Goal: Task Accomplishment & Management: Complete application form

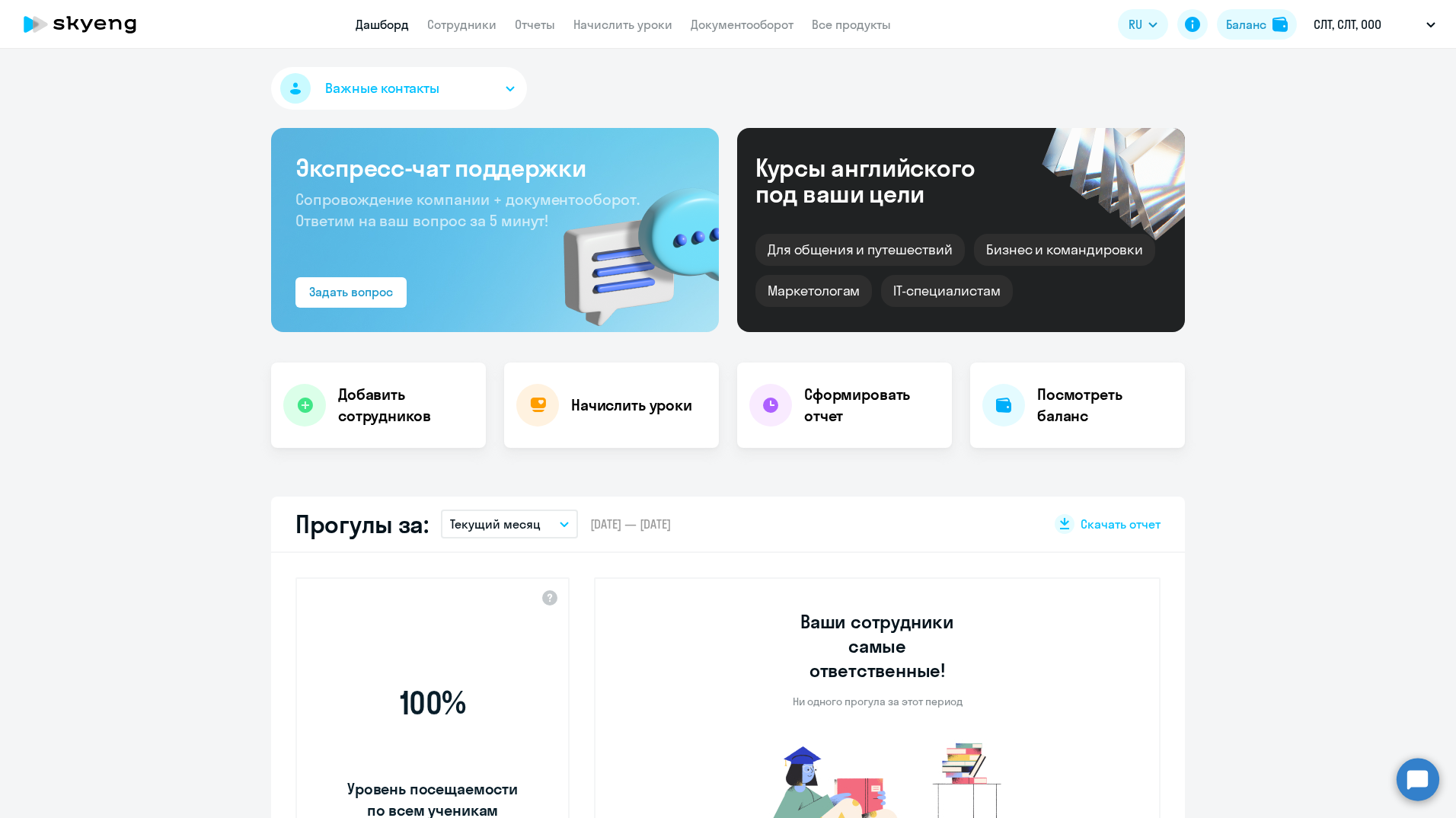
select select "30"
click at [437, 22] on link "Сотрудники" at bounding box center [462, 25] width 69 height 15
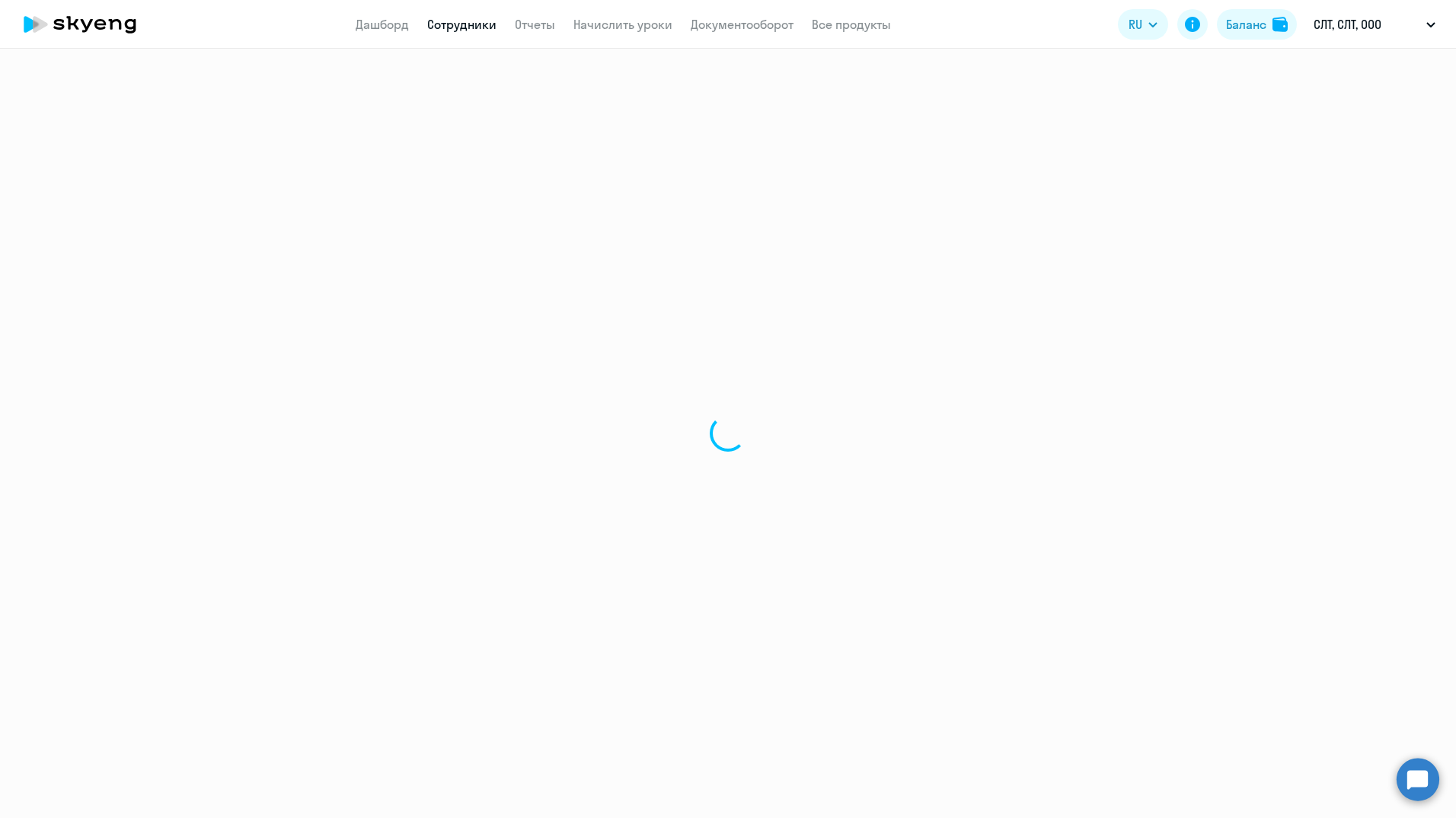
select select "30"
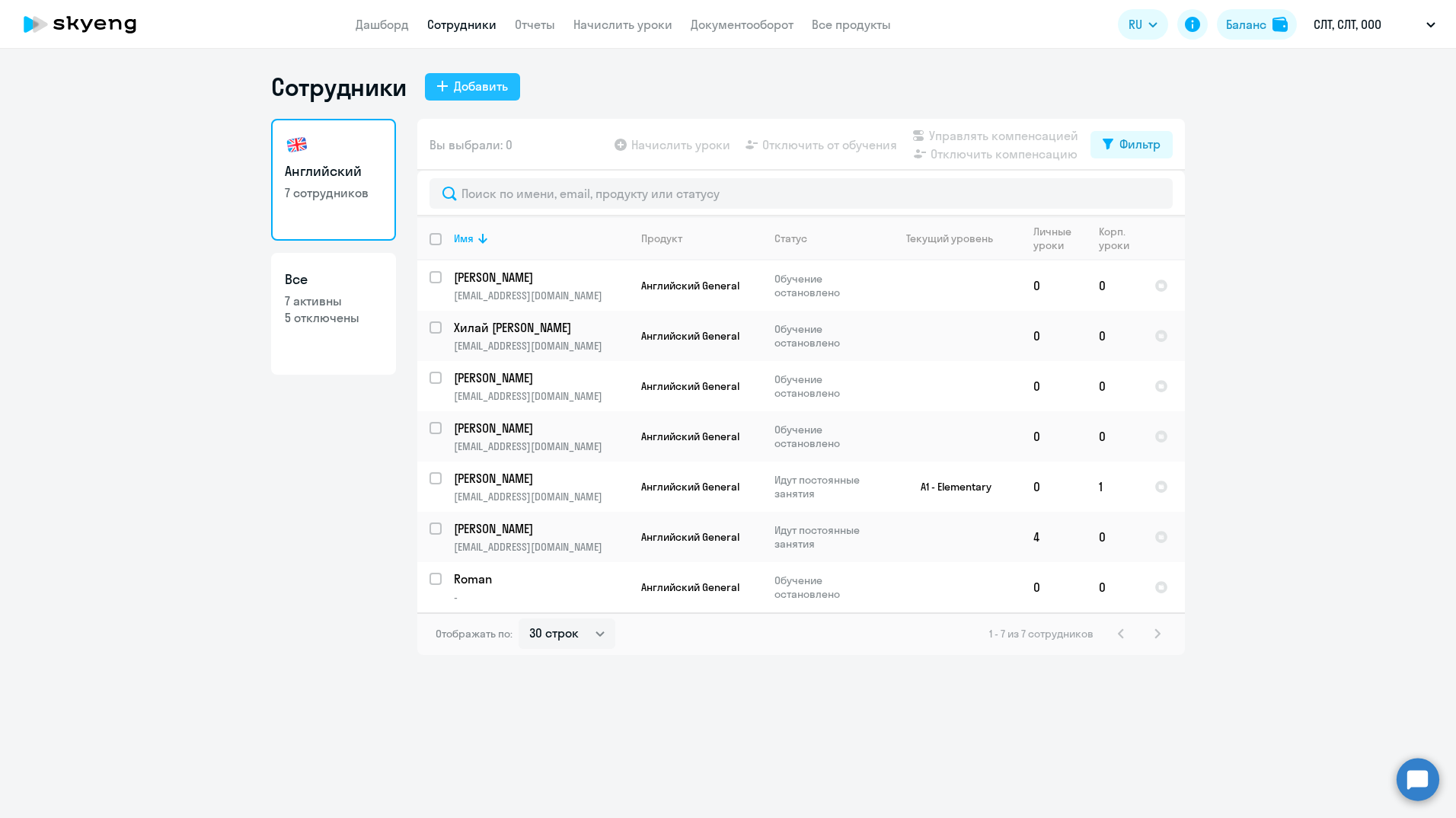
click at [489, 86] on div "Добавить" at bounding box center [481, 86] width 54 height 19
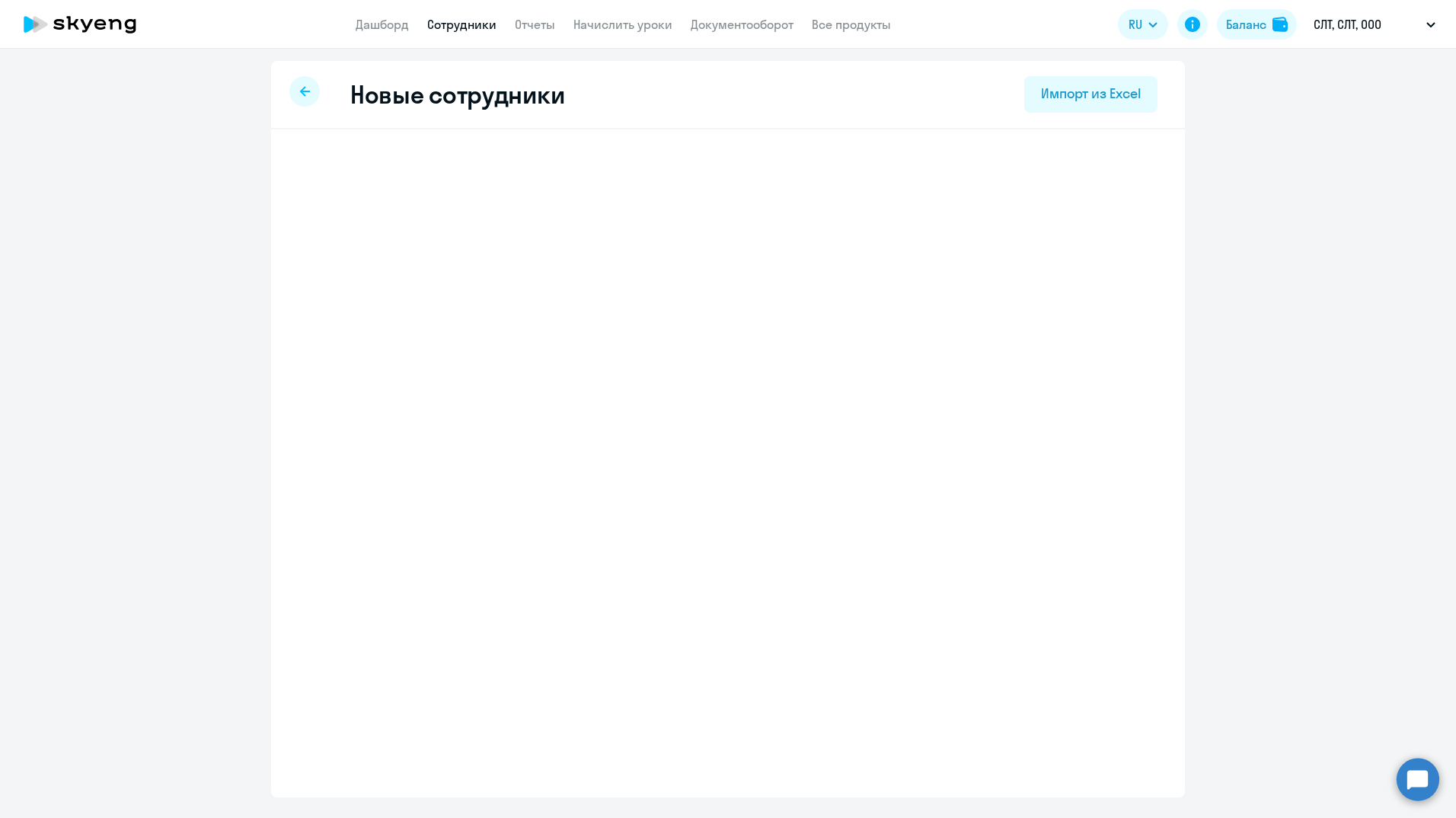
select select "english_adult_not_native_speaker"
select select "3"
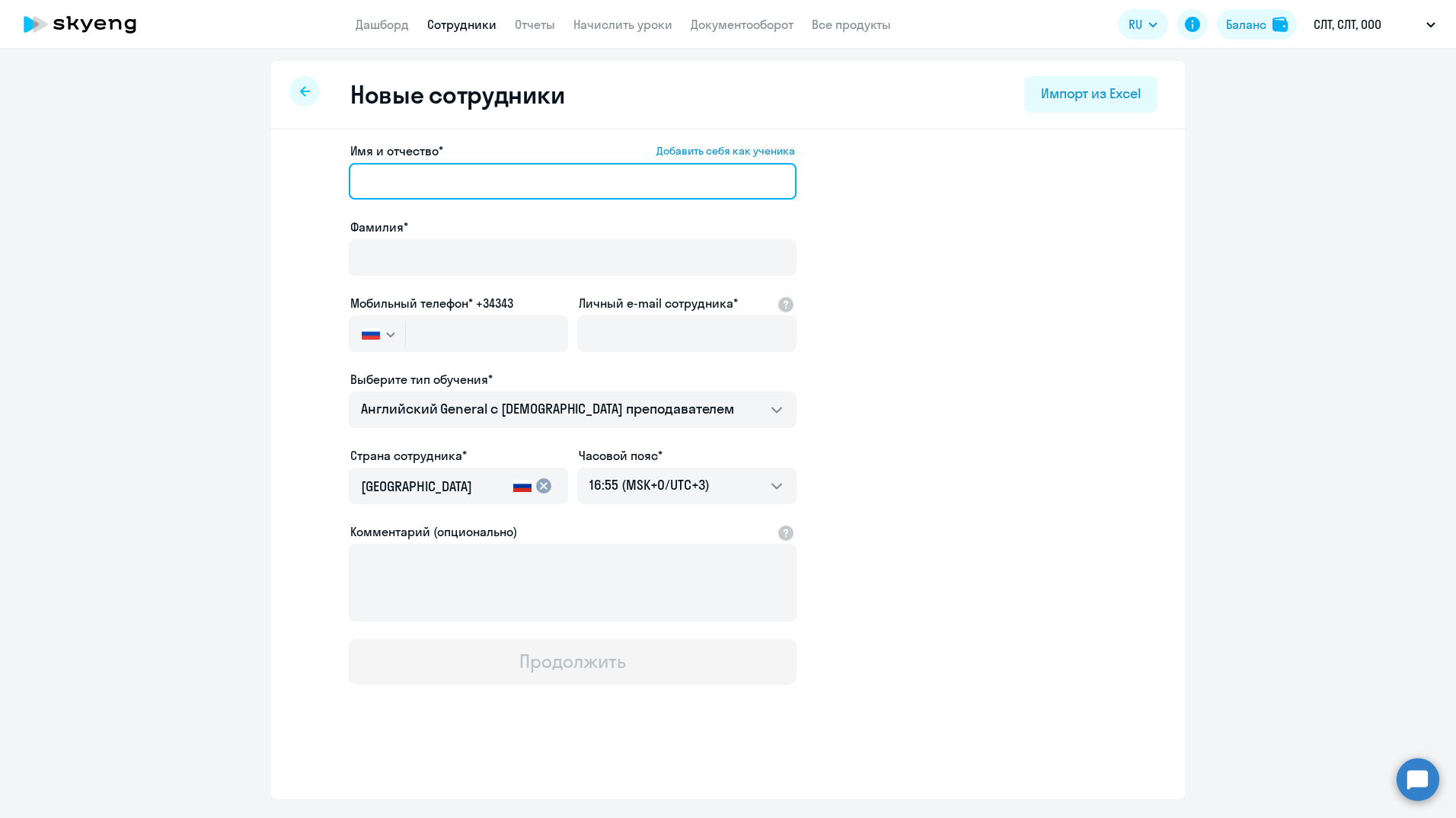
click at [460, 179] on input "Имя и отчество* Добавить себя как ученика" at bounding box center [572, 180] width 448 height 36
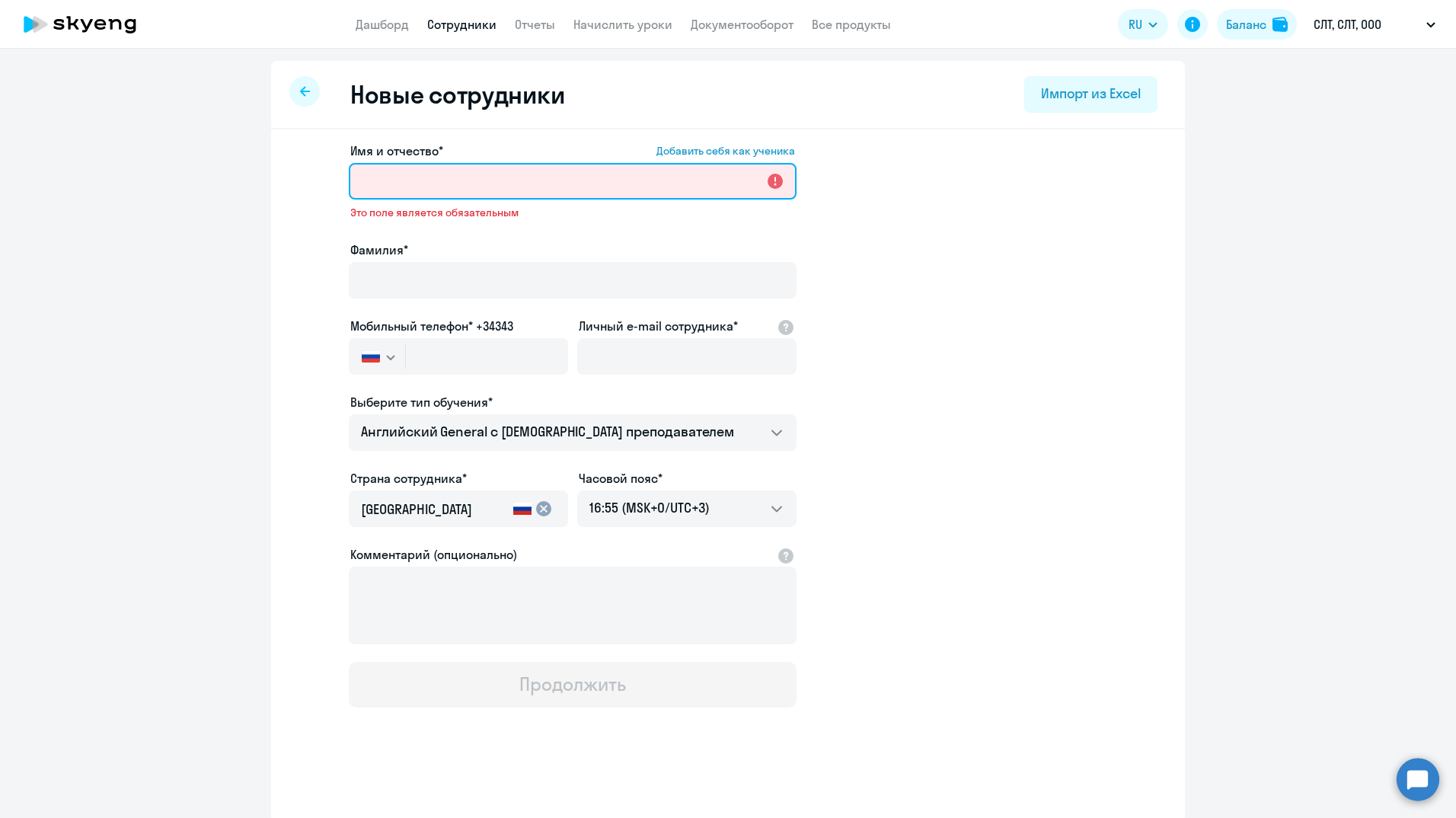
click at [380, 173] on input "Имя и отчество* Добавить себя как ученика" at bounding box center [572, 180] width 448 height 36
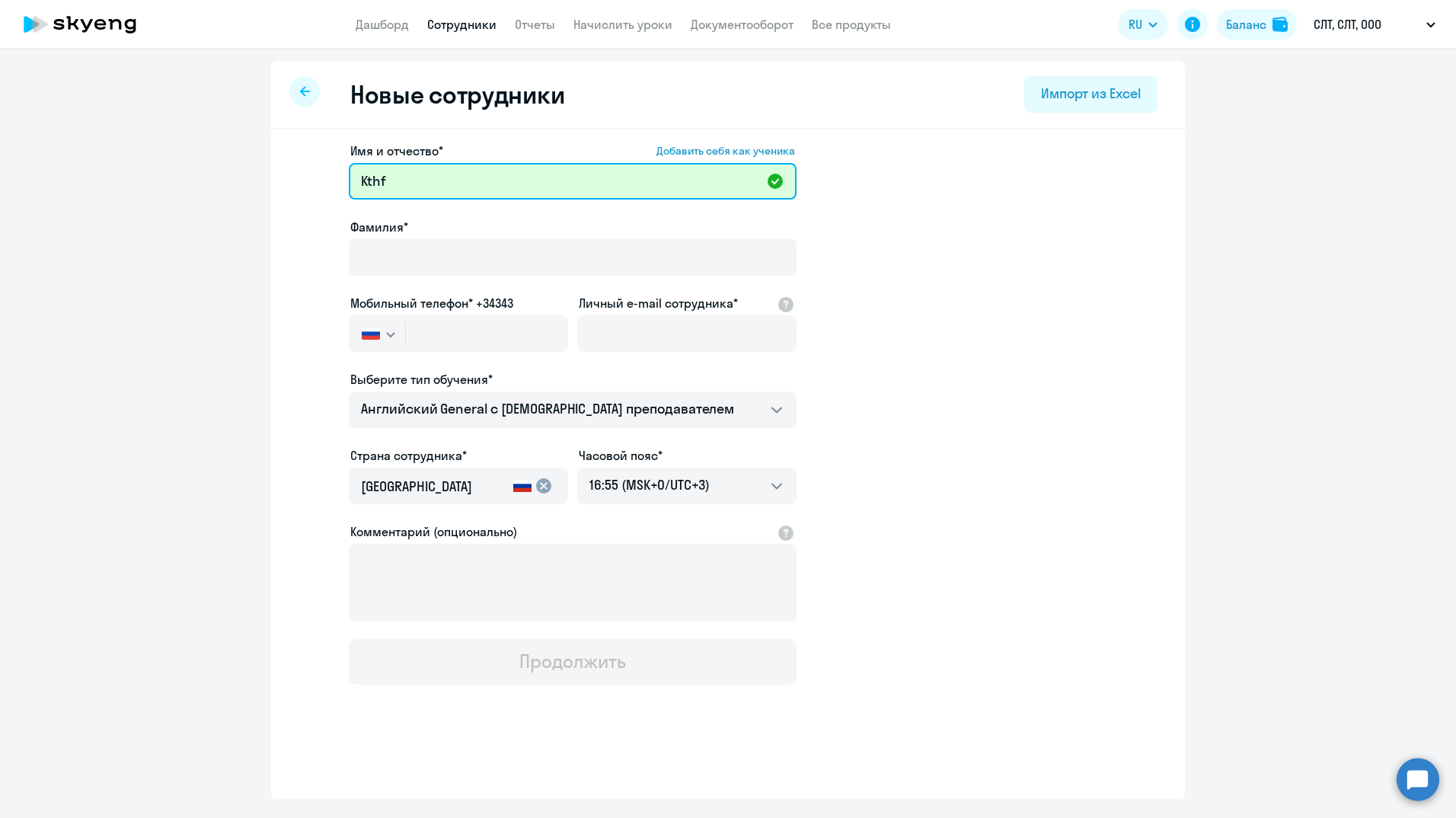
type input "Л"
paste input "Андреевна"
click at [539, 184] on input "Валерия Андреевна" at bounding box center [572, 180] width 448 height 36
click at [445, 184] on input "Валерия Романенко" at bounding box center [572, 180] width 448 height 36
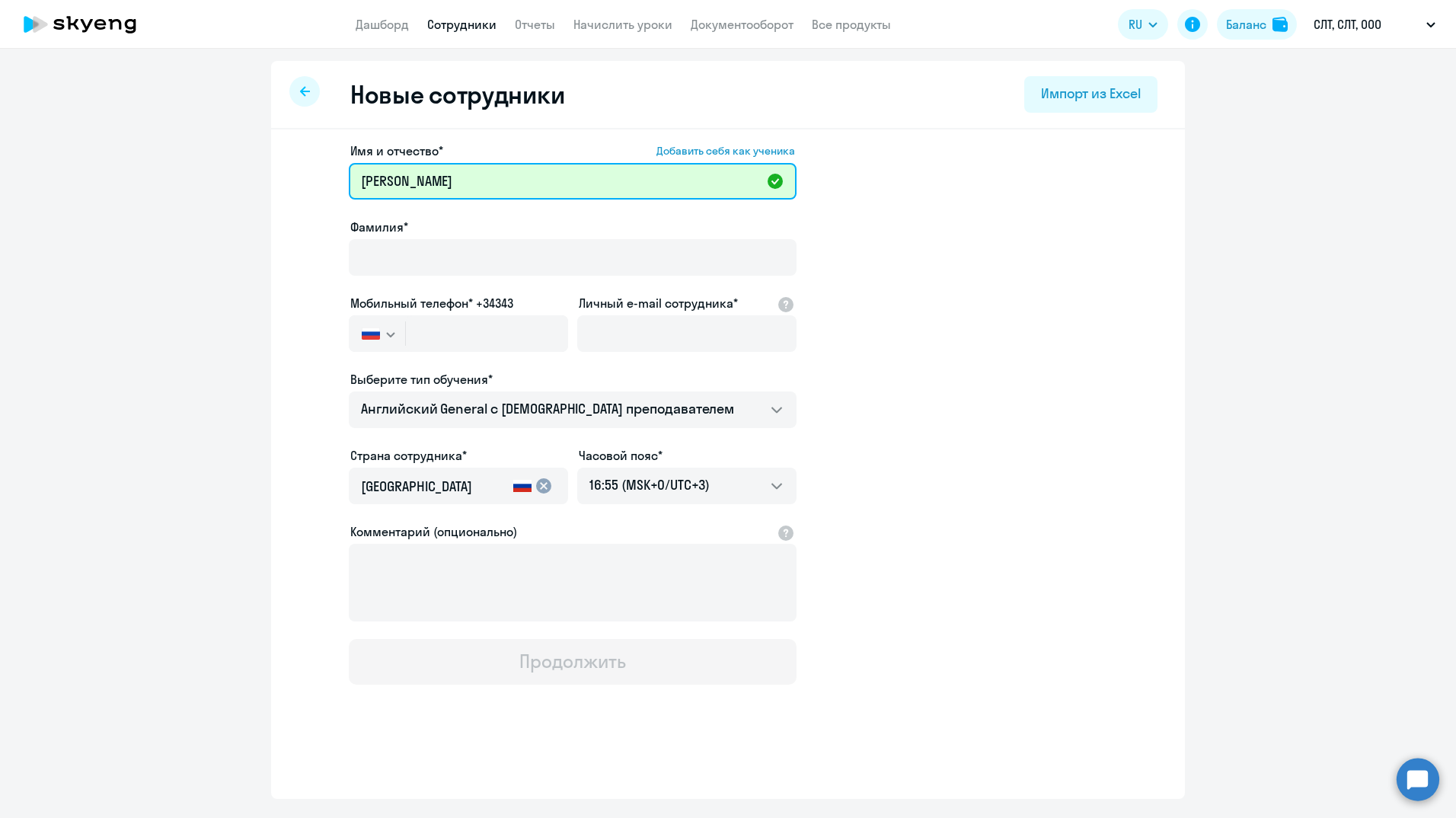
click at [445, 184] on input "Валерия Романенко" at bounding box center [572, 180] width 448 height 36
type input "Валерия Романенко"
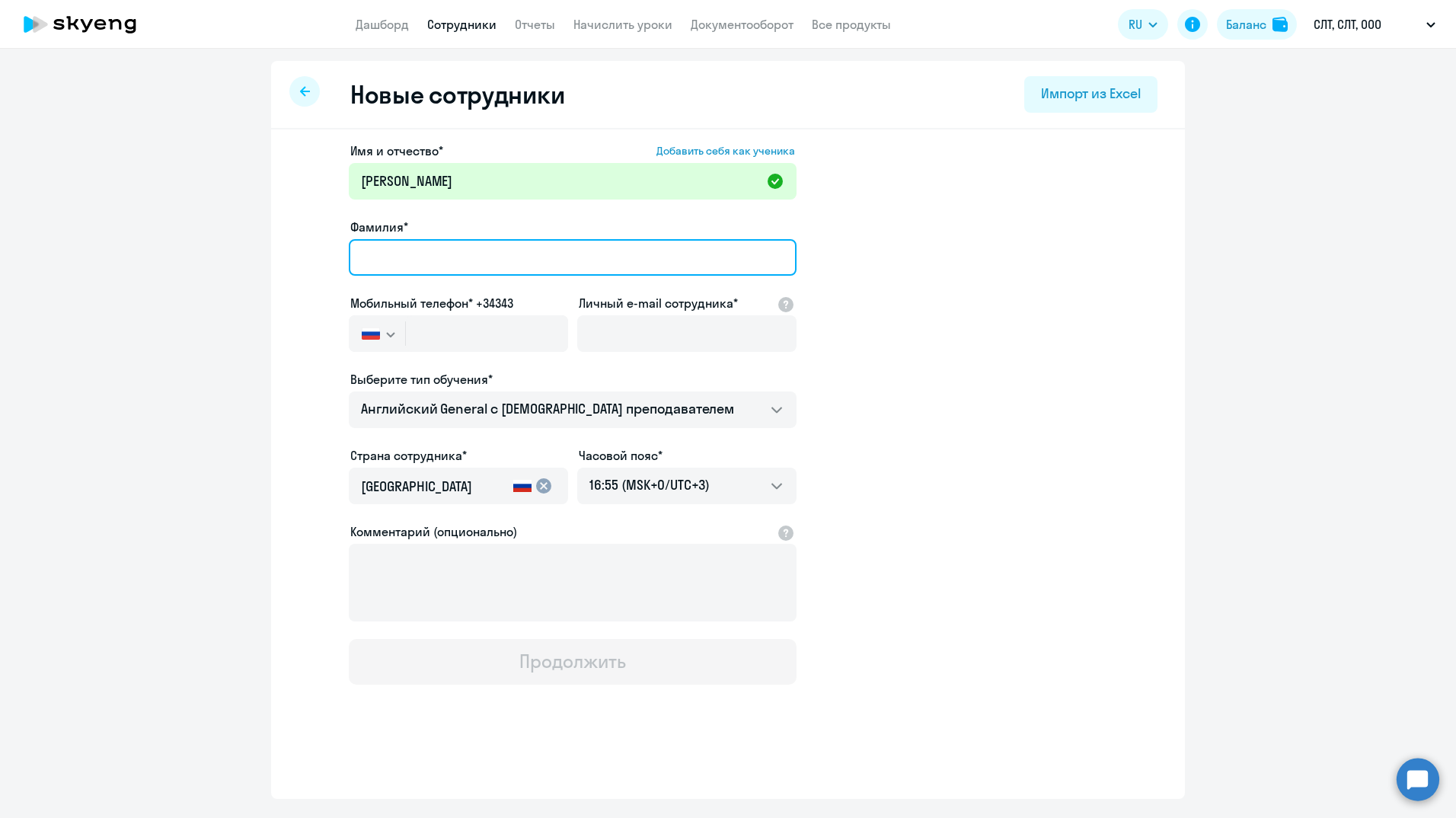
click at [429, 261] on input "Фамилия*" at bounding box center [572, 257] width 448 height 36
paste input "[PERSON_NAME]"
type input "[PERSON_NAME]"
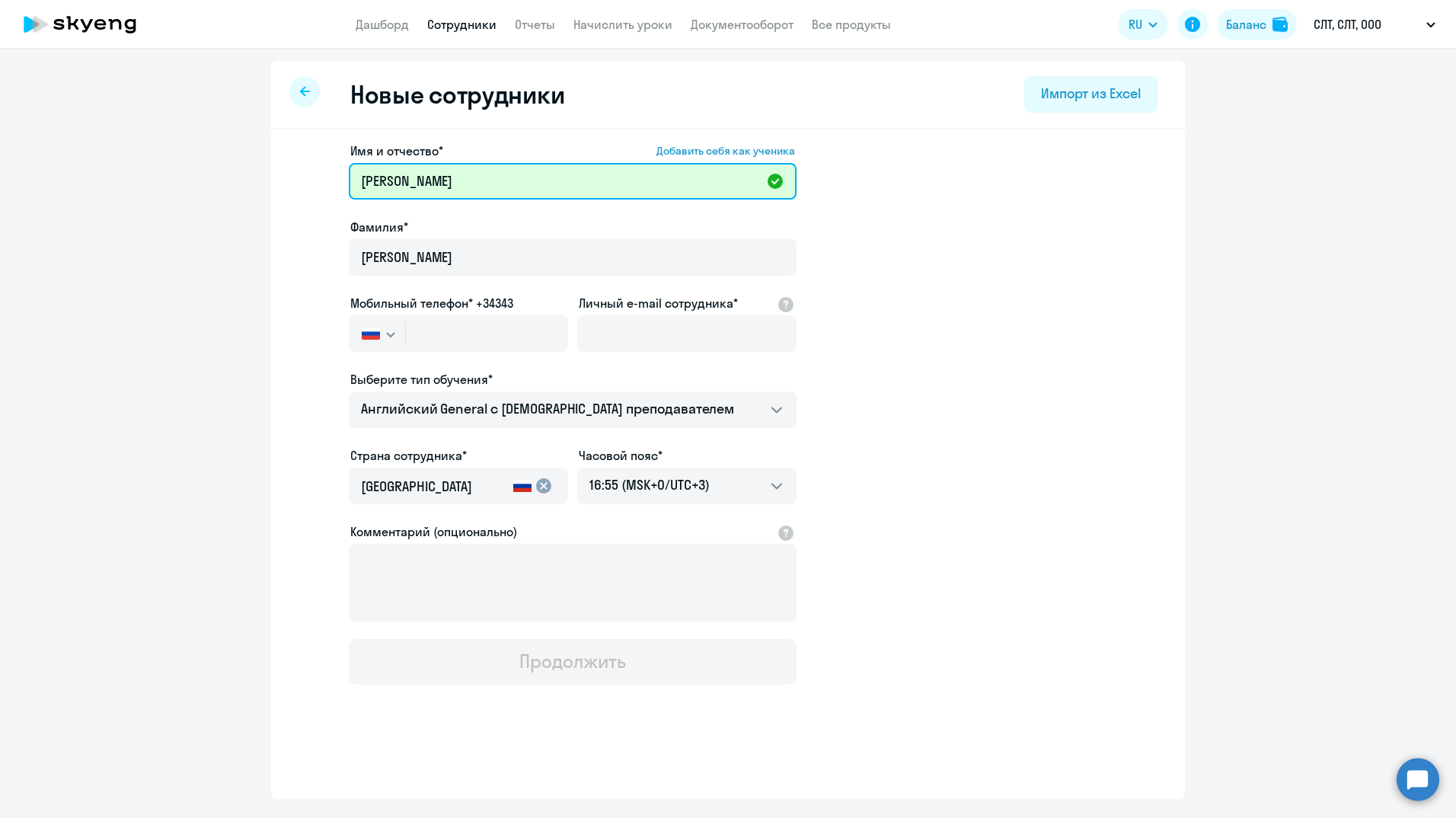
click at [491, 179] on input "Валерия Романенко" at bounding box center [572, 180] width 448 height 36
click at [483, 178] on input "Валерия Романенко" at bounding box center [572, 180] width 448 height 36
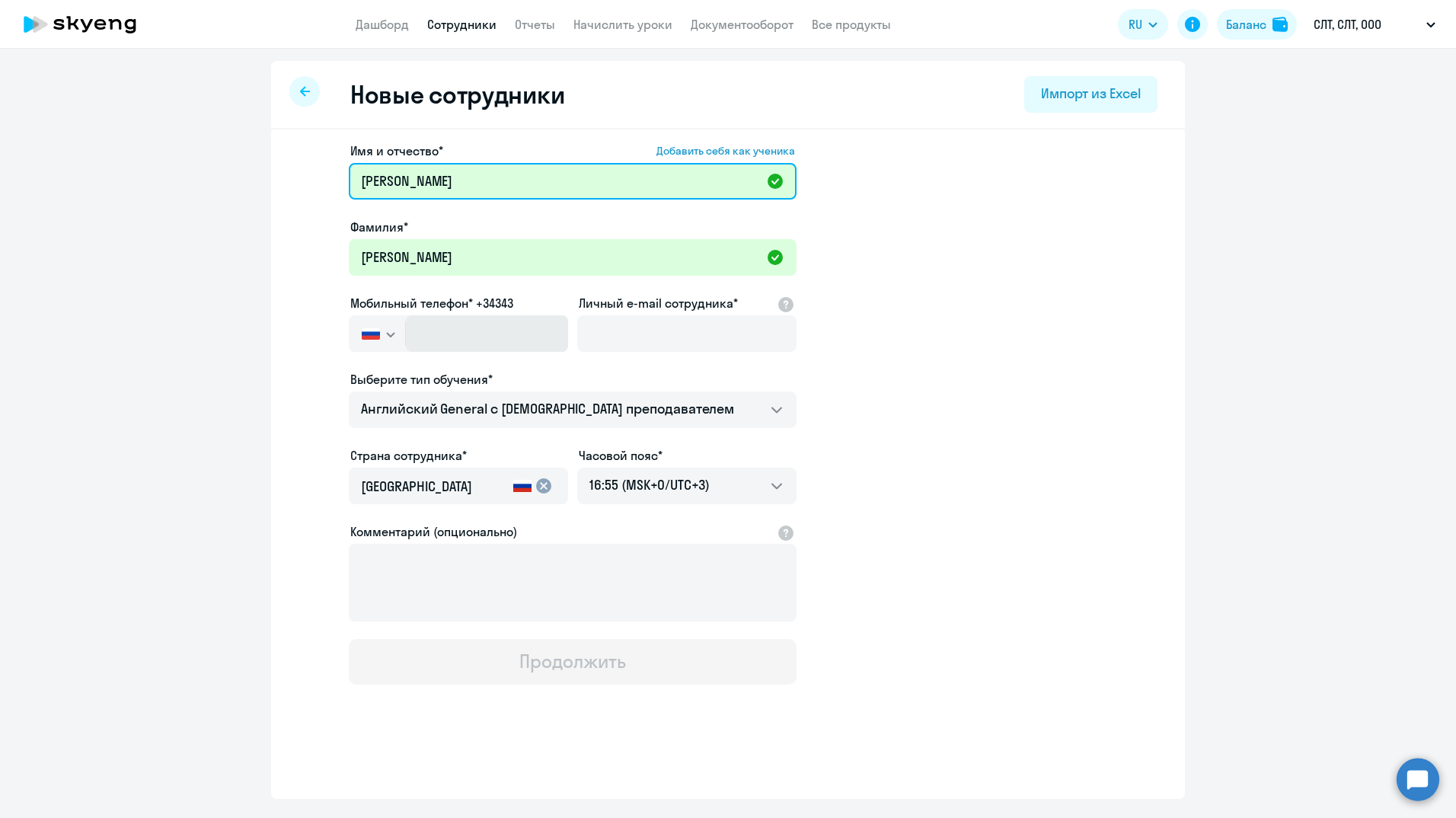
type input "[PERSON_NAME]"
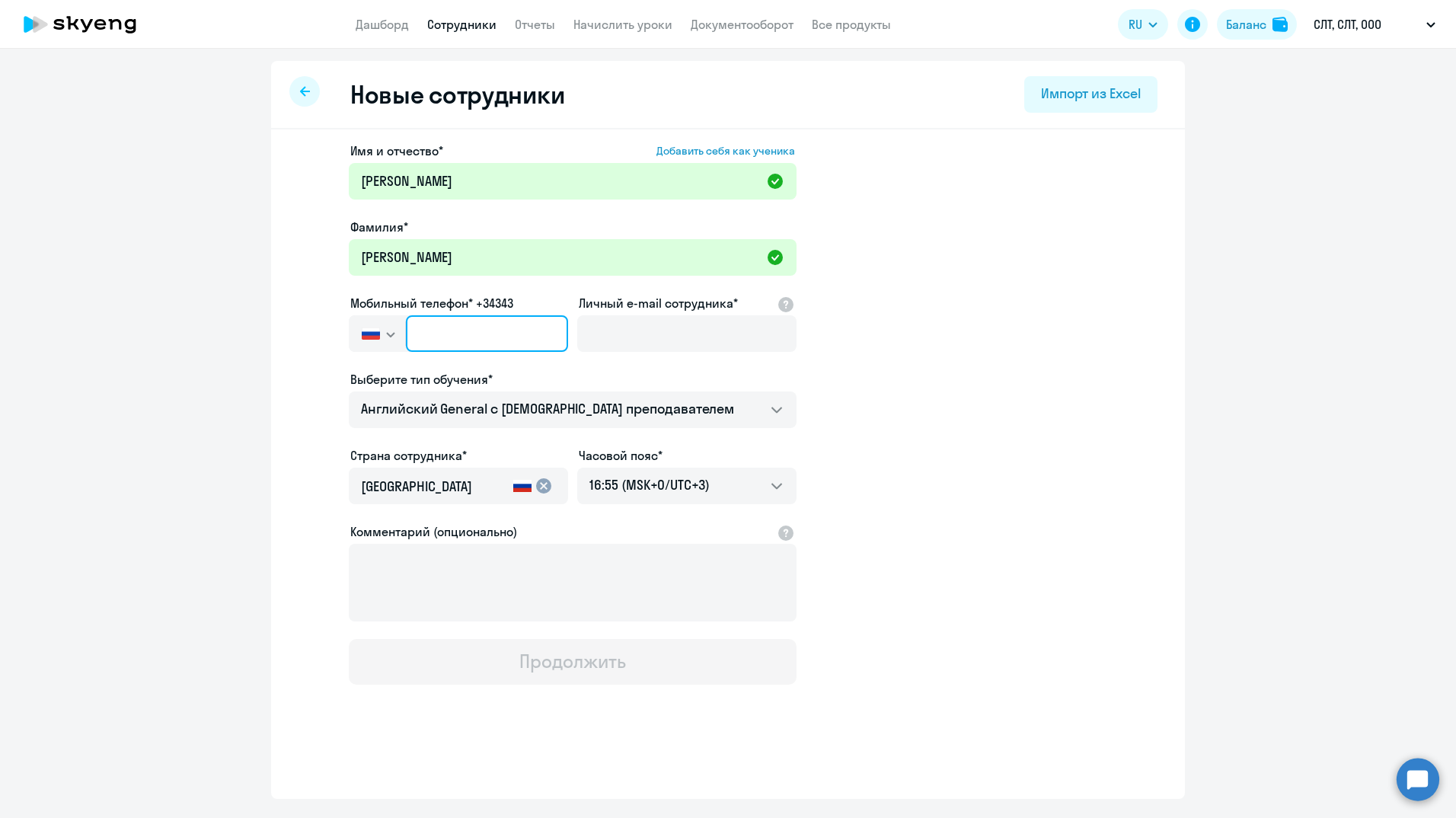
click at [528, 328] on input "text" at bounding box center [487, 333] width 162 height 36
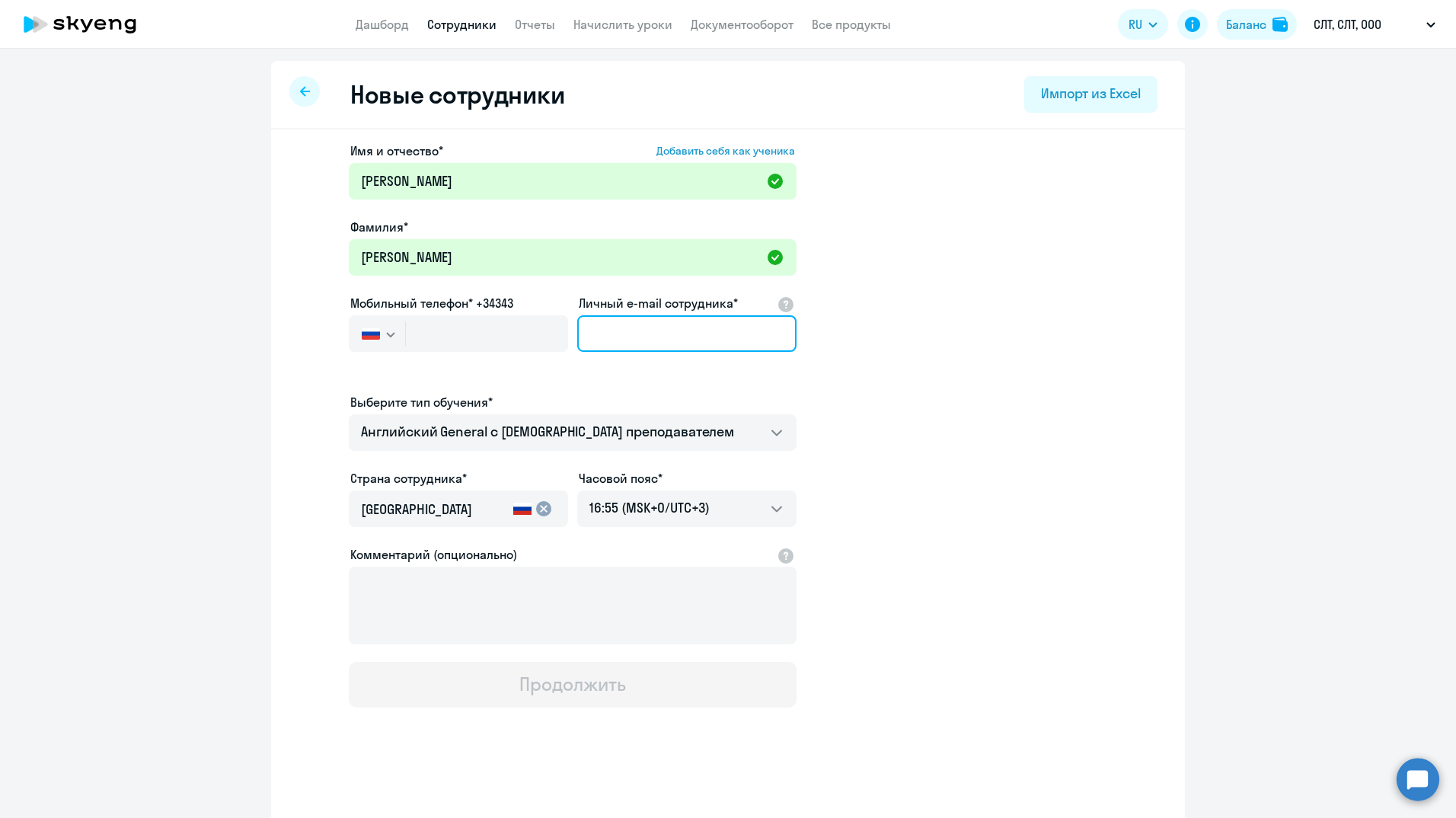
click at [604, 332] on input "Личный e-mail сотрудника*" at bounding box center [686, 333] width 219 height 36
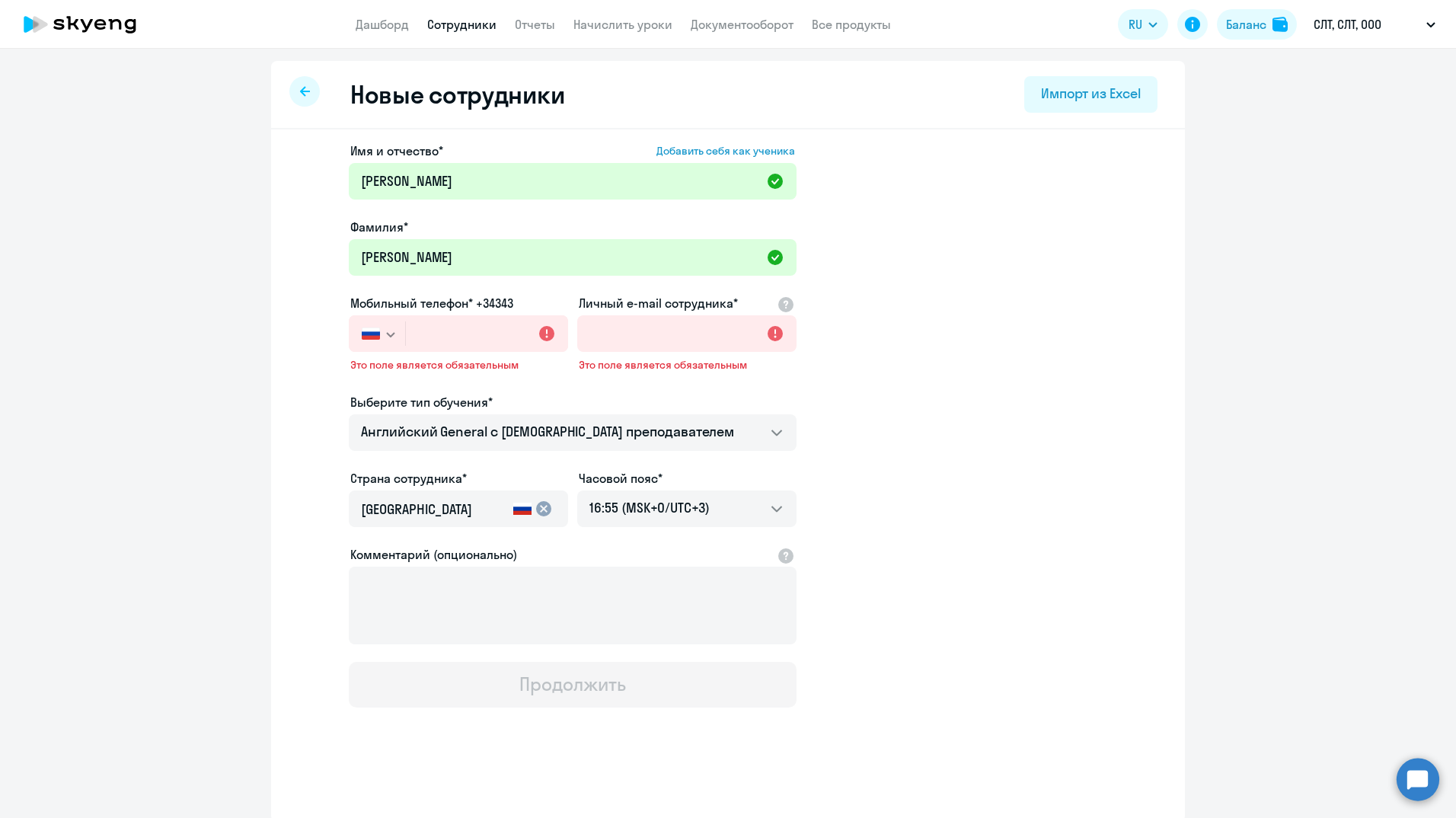
click at [196, 301] on ng-component "Новые сотрудники Импорт из Excel Имя и отчество* Добавить себя как ученика Вале…" at bounding box center [728, 441] width 1456 height 760
click at [622, 331] on input "Личный e-mail сотрудника*" at bounding box center [686, 333] width 219 height 36
drag, startPoint x: 207, startPoint y: 335, endPoint x: 251, endPoint y: 335, distance: 44.0
click at [207, 335] on ng-component "Новые сотрудники Импорт из Excel Имя и отчество* Добавить себя как ученика Вале…" at bounding box center [728, 441] width 1456 height 760
click at [618, 329] on input "Личный e-mail сотрудника*" at bounding box center [686, 333] width 219 height 36
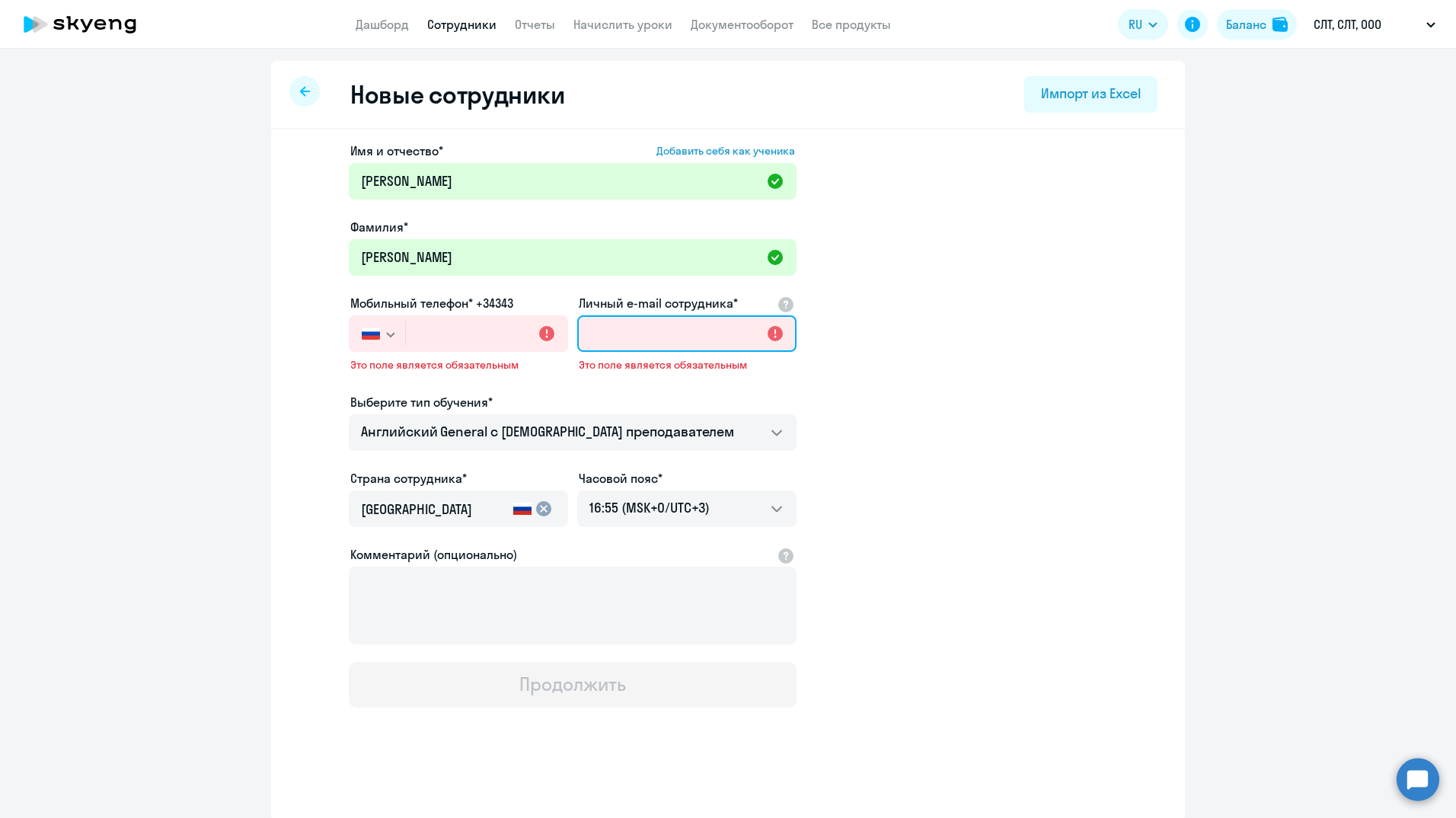
paste input "[EMAIL_ADDRESS][DOMAIN_NAME]"
type input "[EMAIL_ADDRESS][DOMAIN_NAME]"
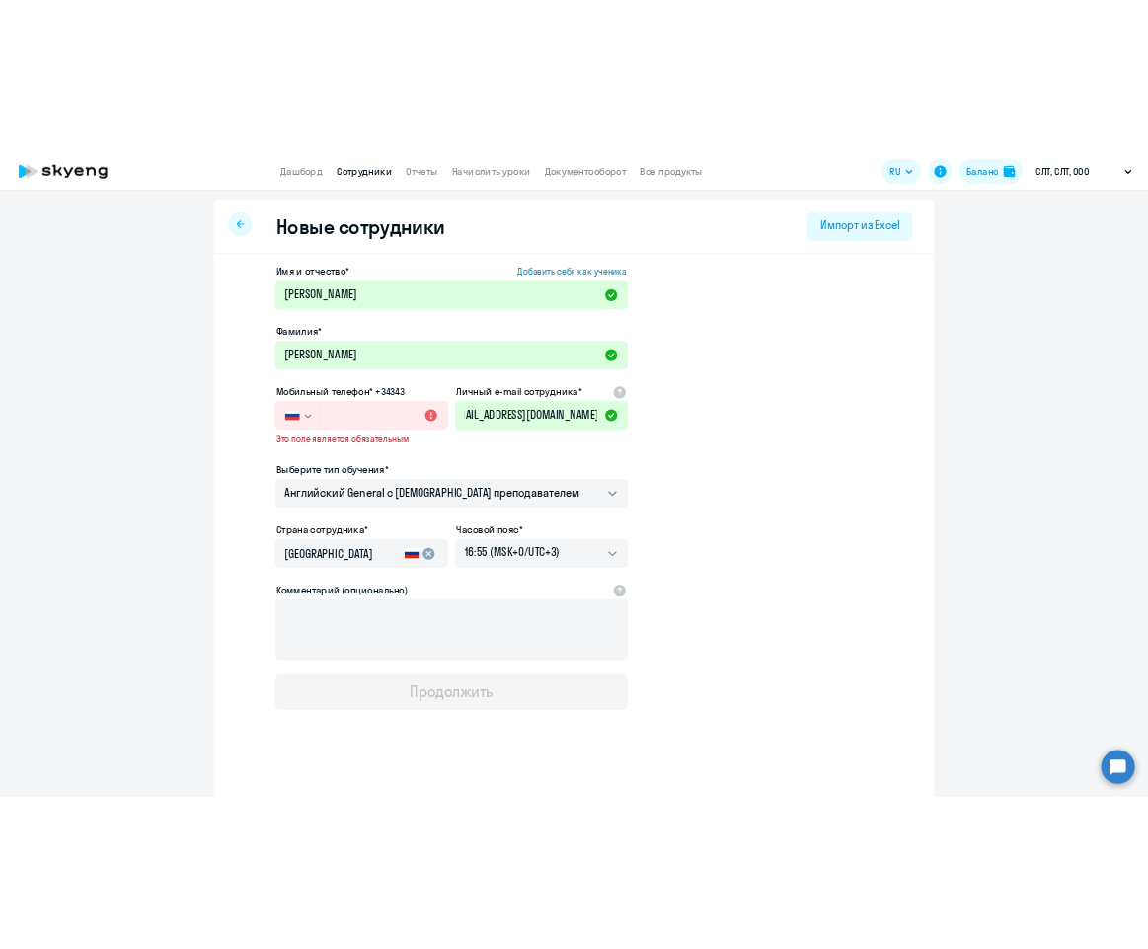
scroll to position [0, 0]
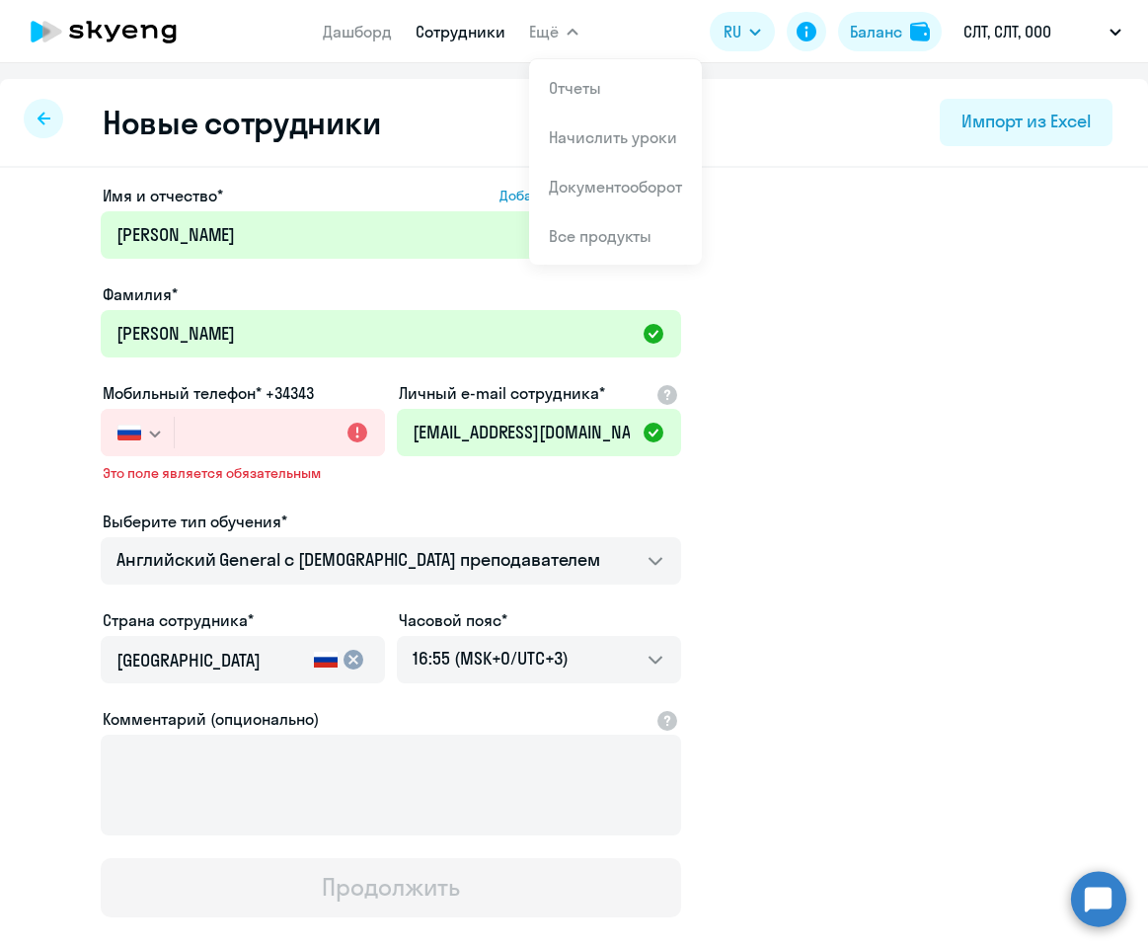
click at [237, 470] on span "Это поле является обязательным" at bounding box center [243, 473] width 280 height 18
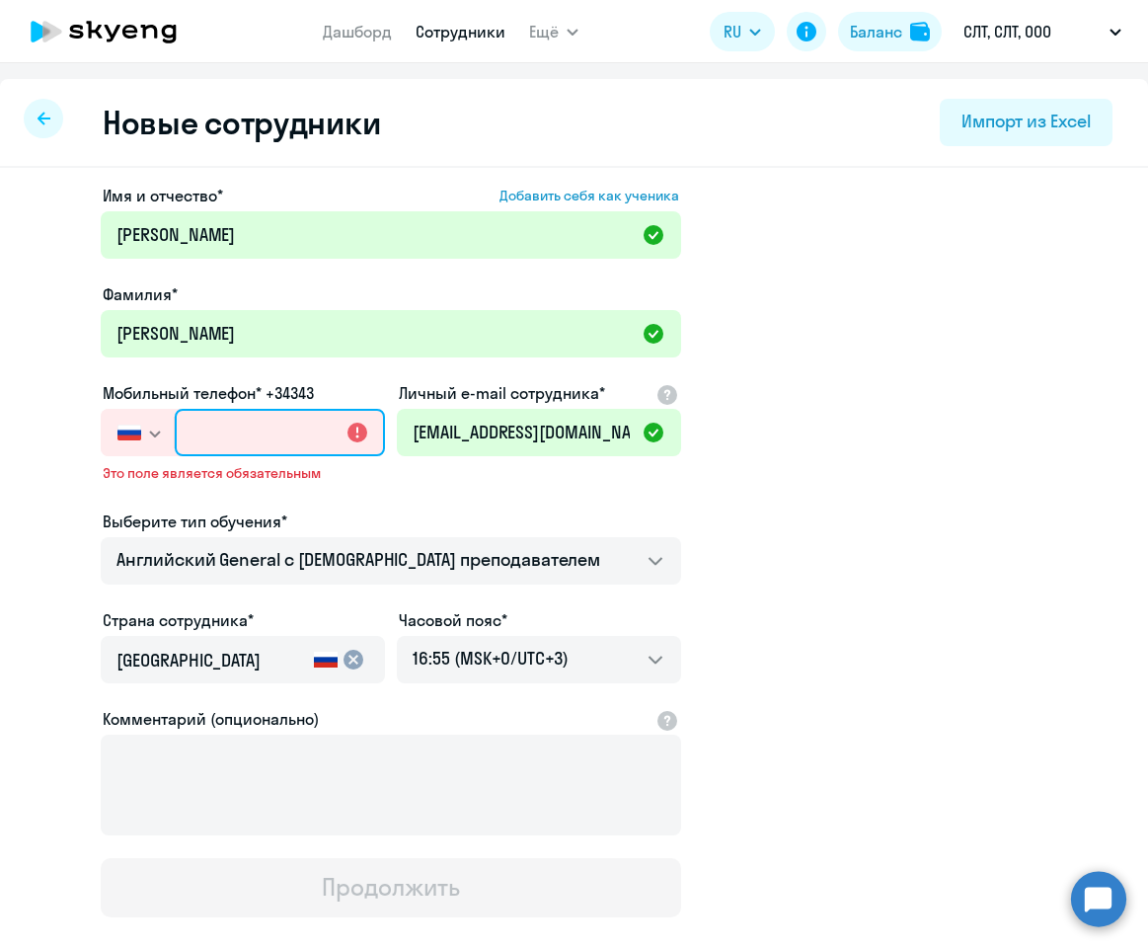
click at [244, 449] on input "text" at bounding box center [280, 432] width 210 height 47
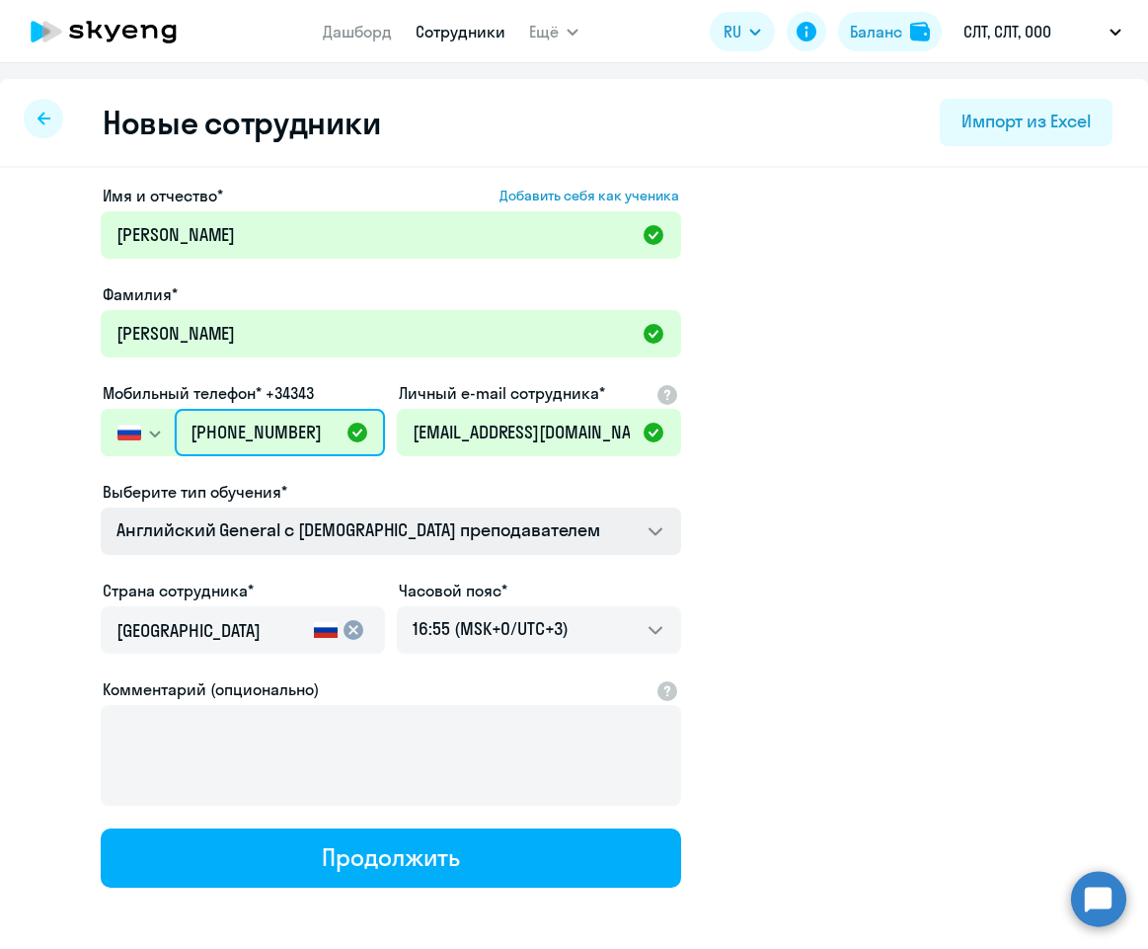
type input "[PHONE_NUMBER]"
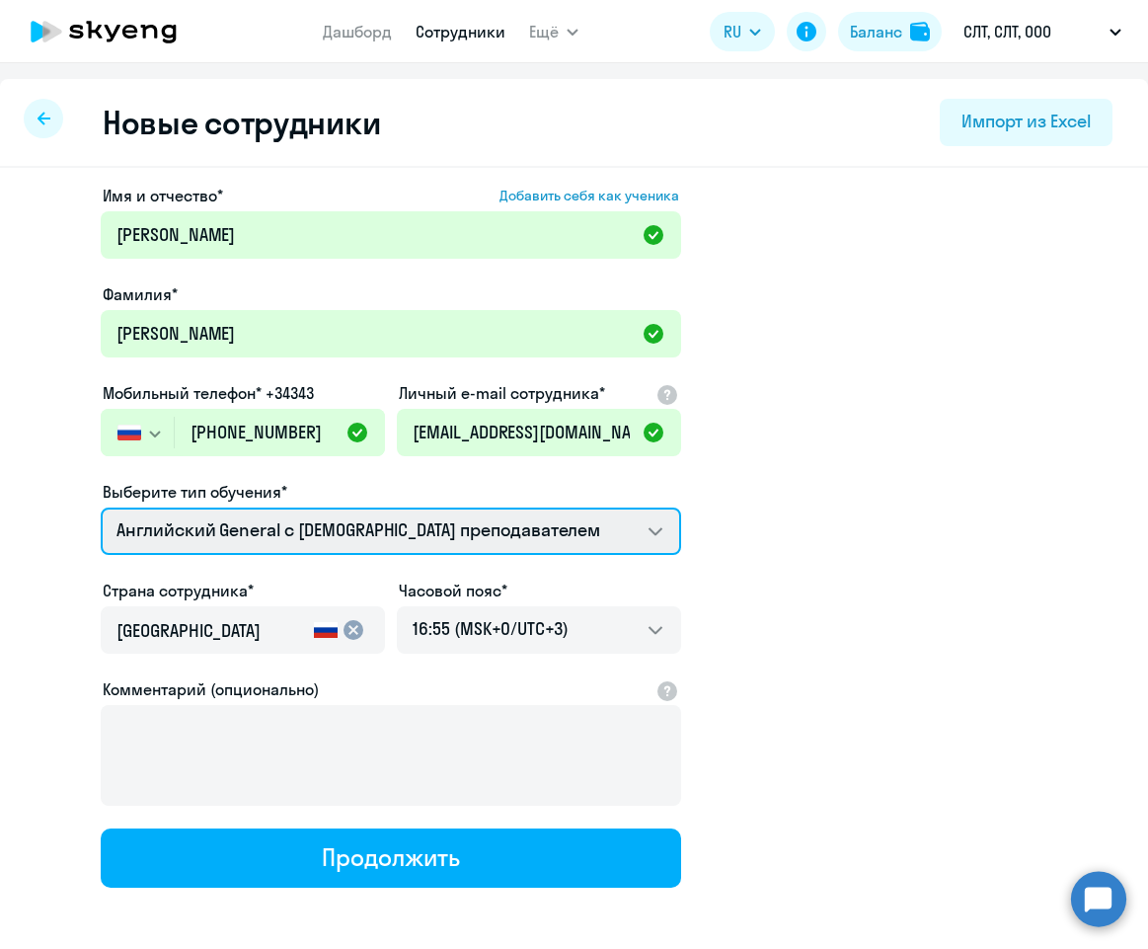
click at [657, 531] on select "Английский General с [DEMOGRAPHIC_DATA] преподавателем" at bounding box center [391, 531] width 581 height 47
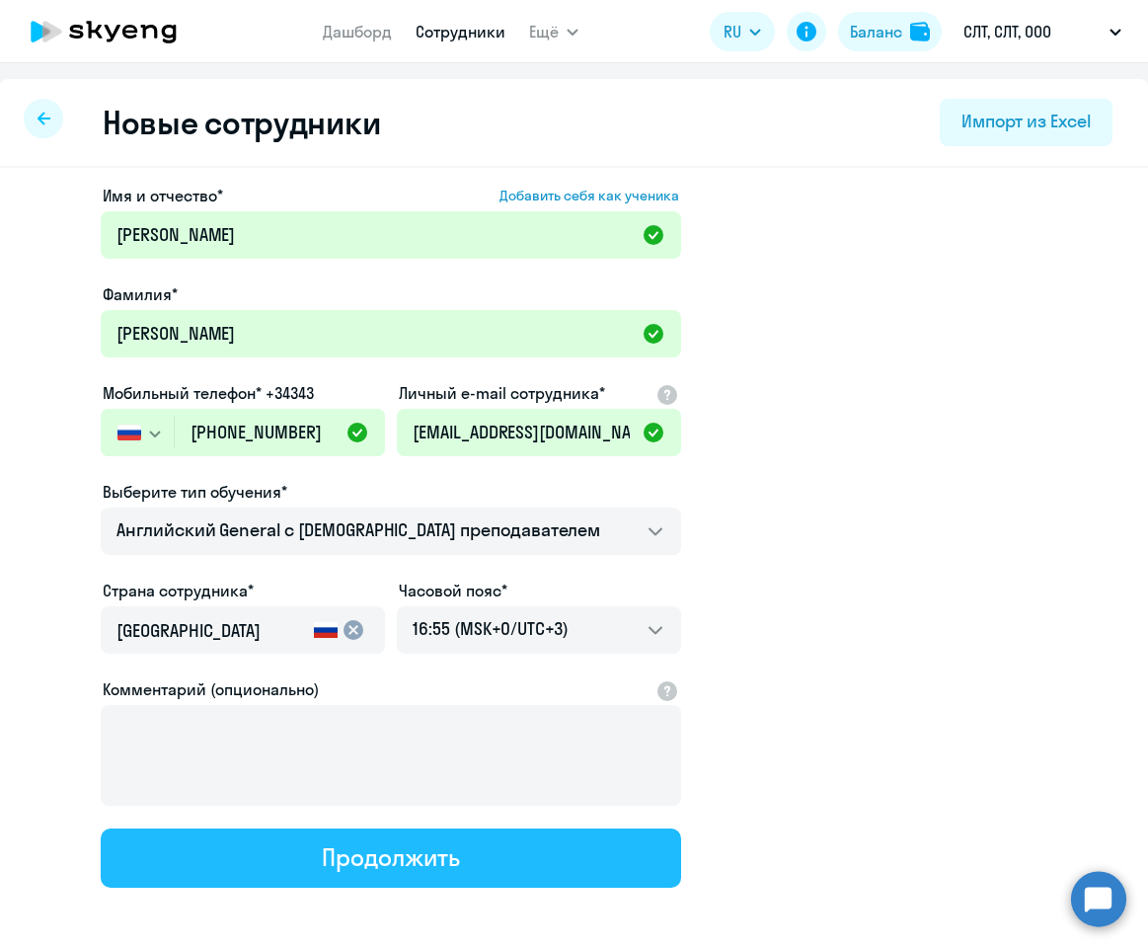
click at [385, 863] on div "Продолжить" at bounding box center [390, 857] width 137 height 32
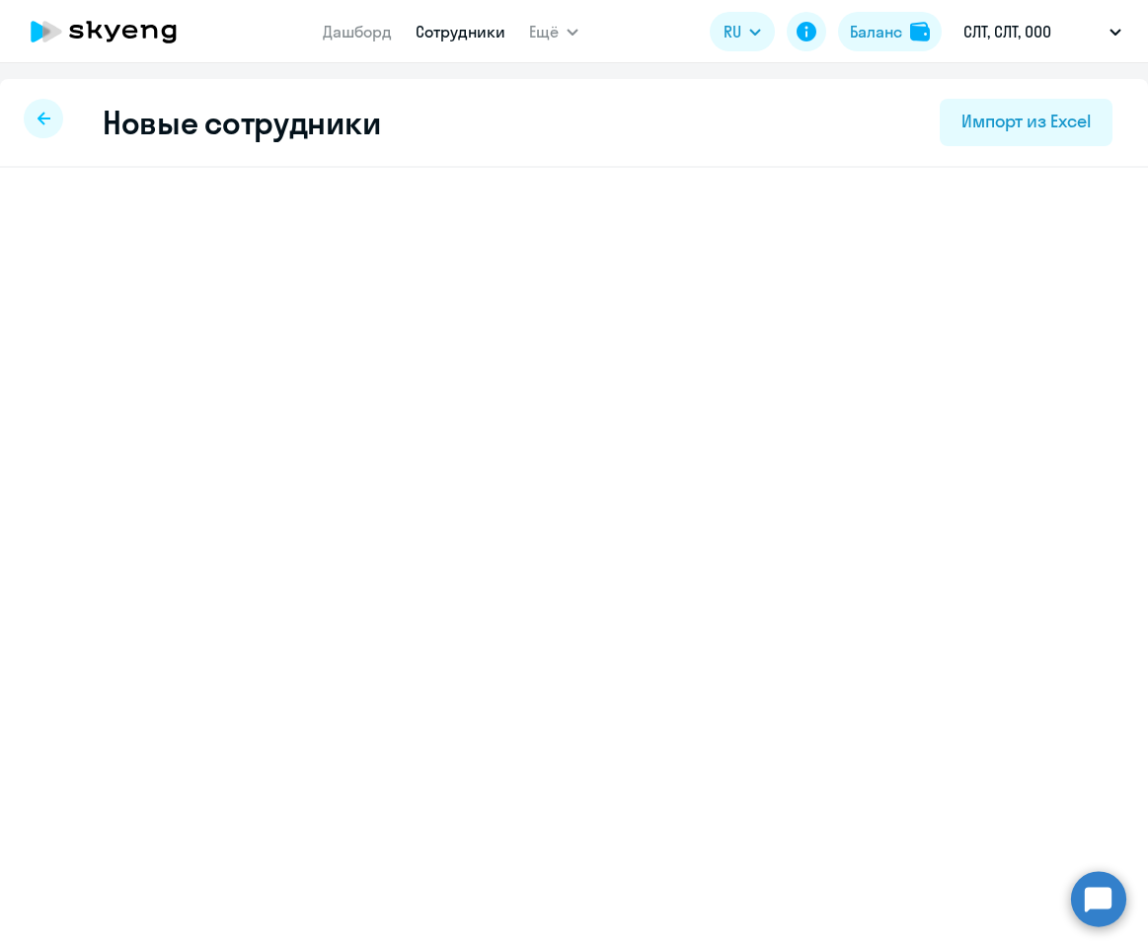
select select "english_adult_not_native_speaker"
select select "3"
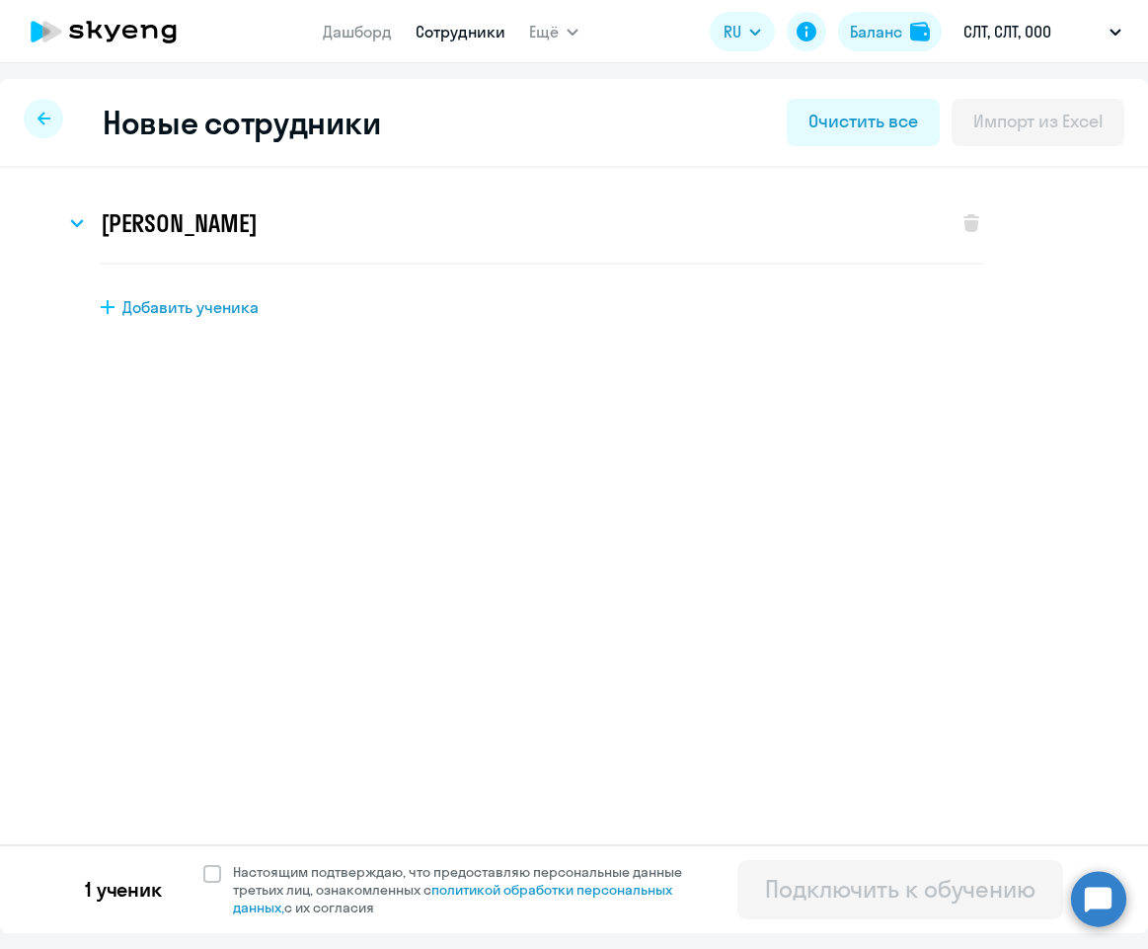
click at [40, 115] on icon at bounding box center [44, 119] width 13 height 14
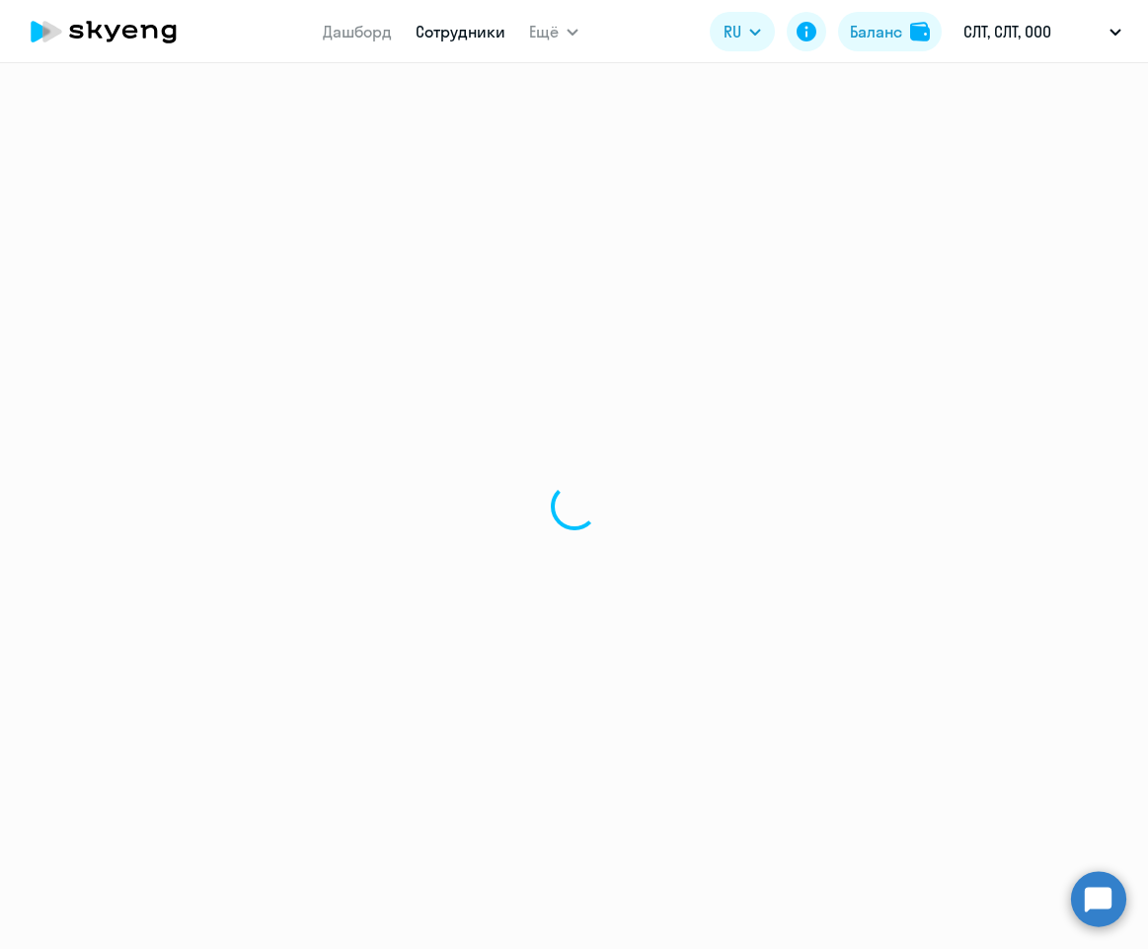
select select "30"
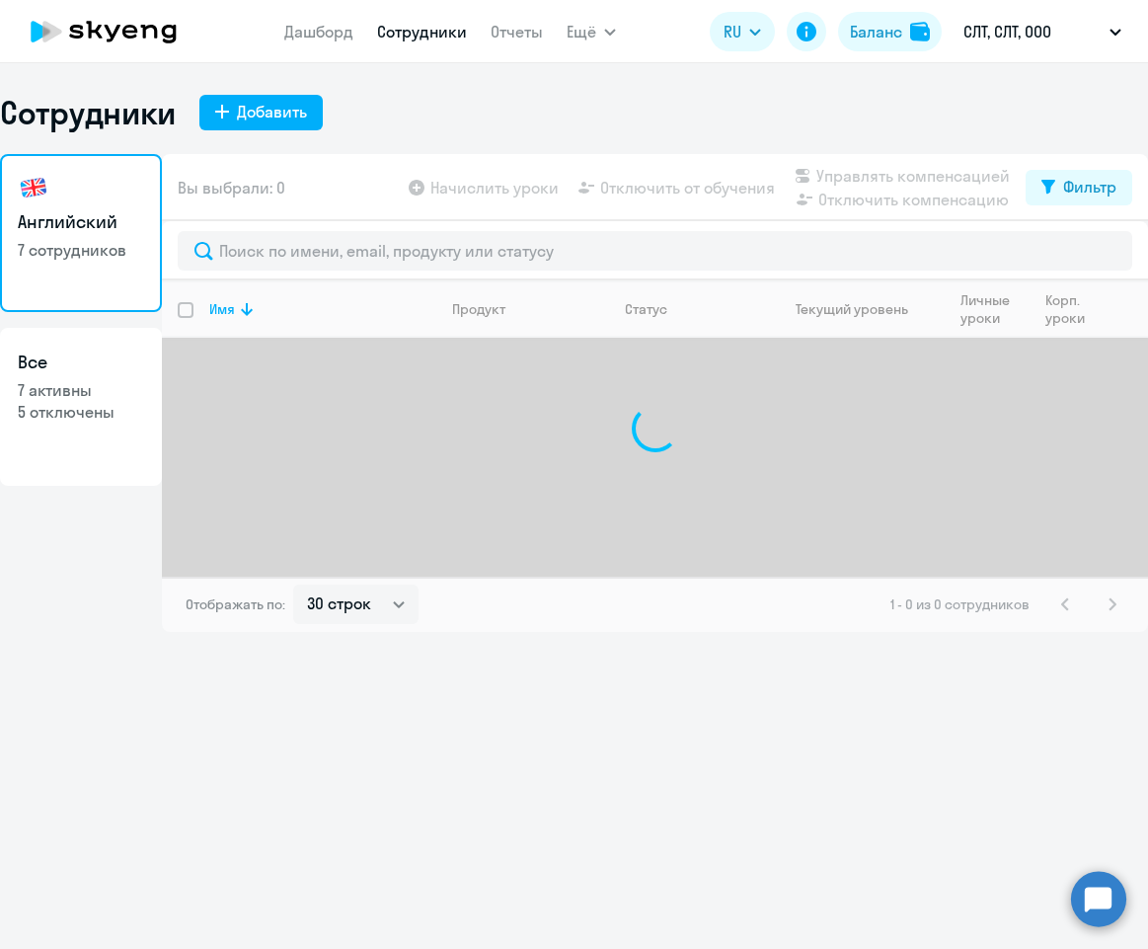
select select "30"
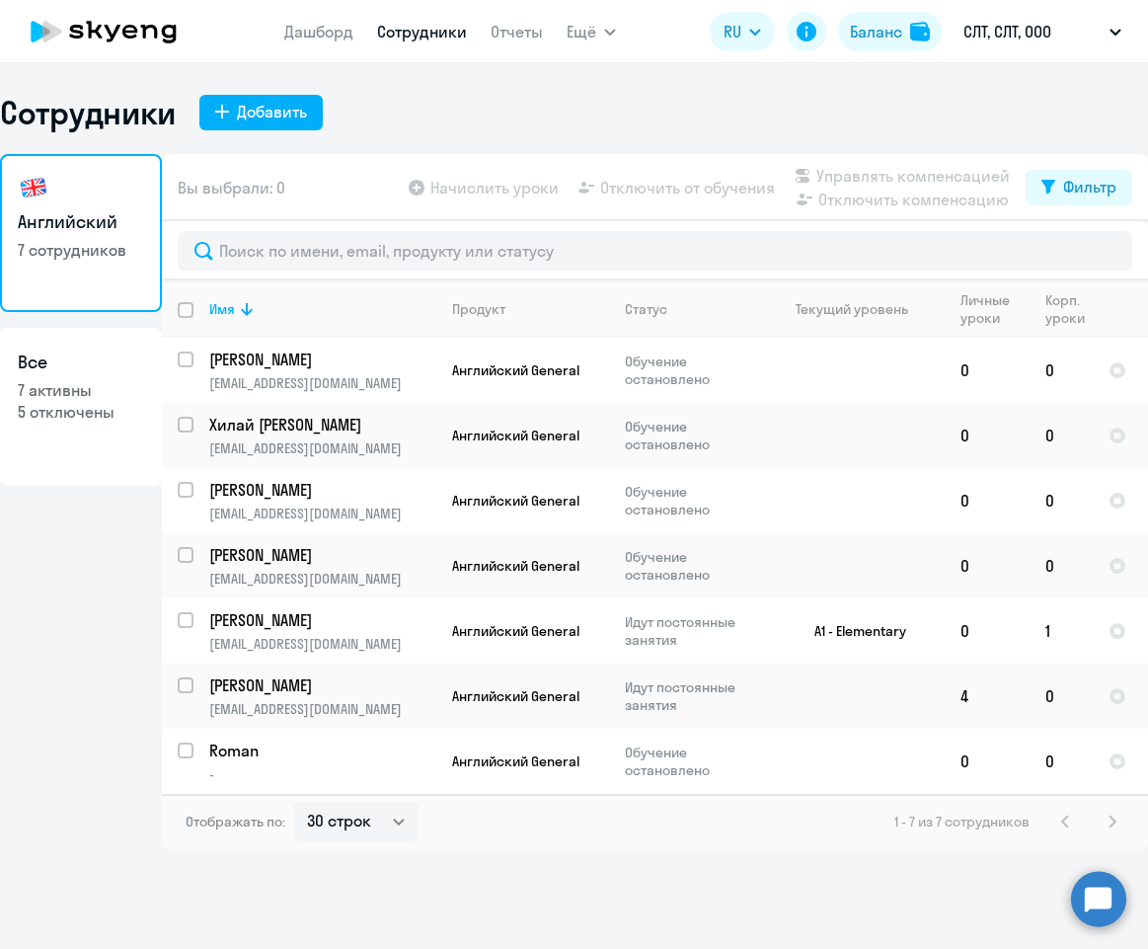
click at [1119, 819] on div "1 - 7 из 7 сотрудников" at bounding box center [1010, 822] width 230 height 24
click at [269, 93] on div "Сотрудники Добавить" at bounding box center [574, 112] width 1148 height 39
click at [272, 116] on div "Добавить" at bounding box center [272, 112] width 70 height 24
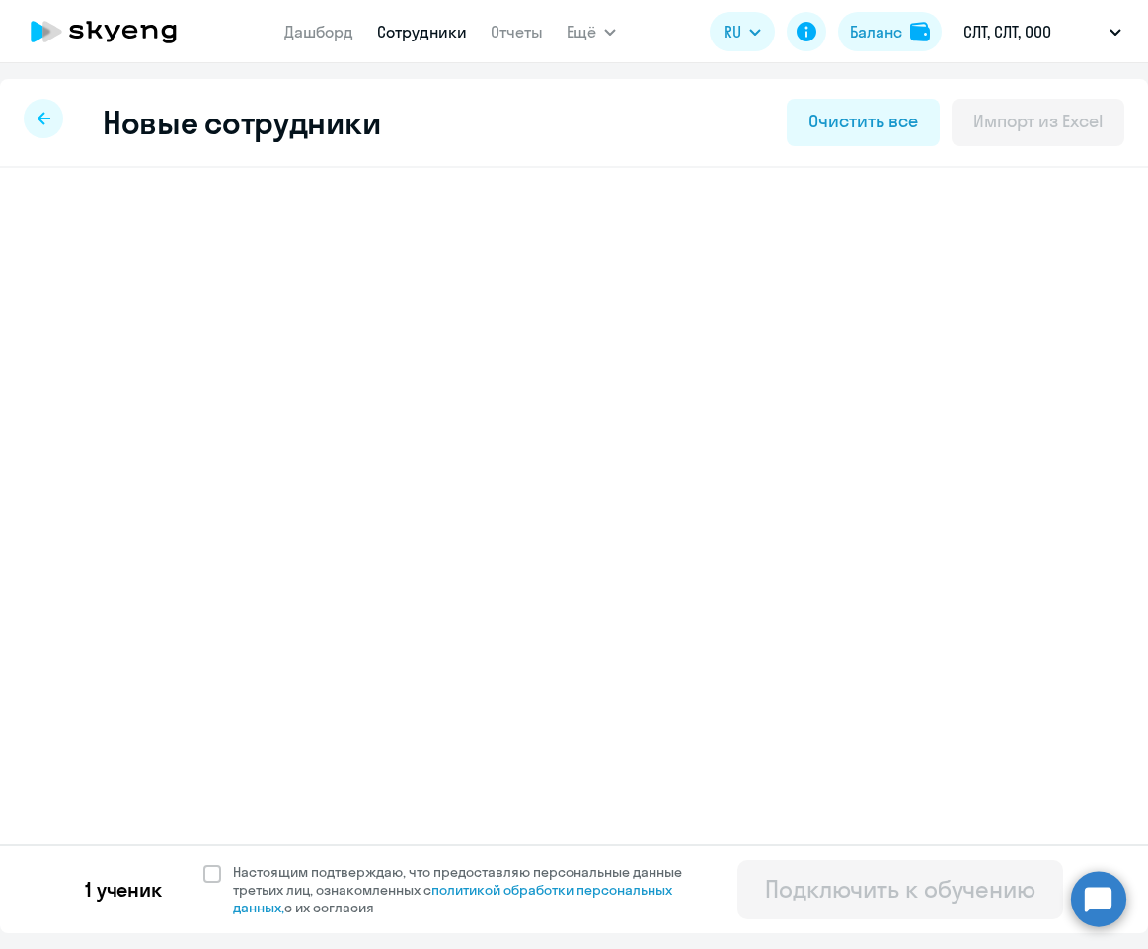
select select "english_adult_not_native_speaker"
select select "3"
click at [253, 234] on h3 "[PERSON_NAME]" at bounding box center [179, 223] width 156 height 32
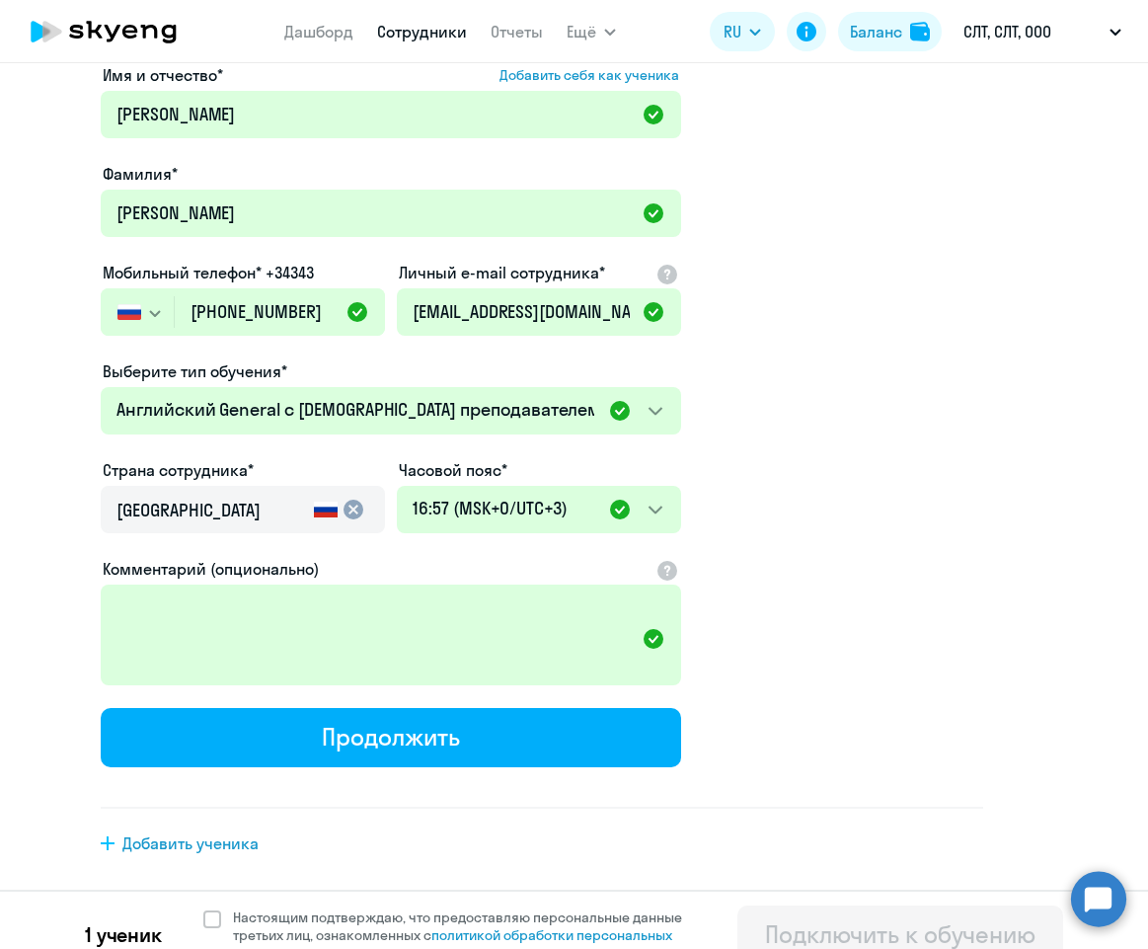
scroll to position [238, 0]
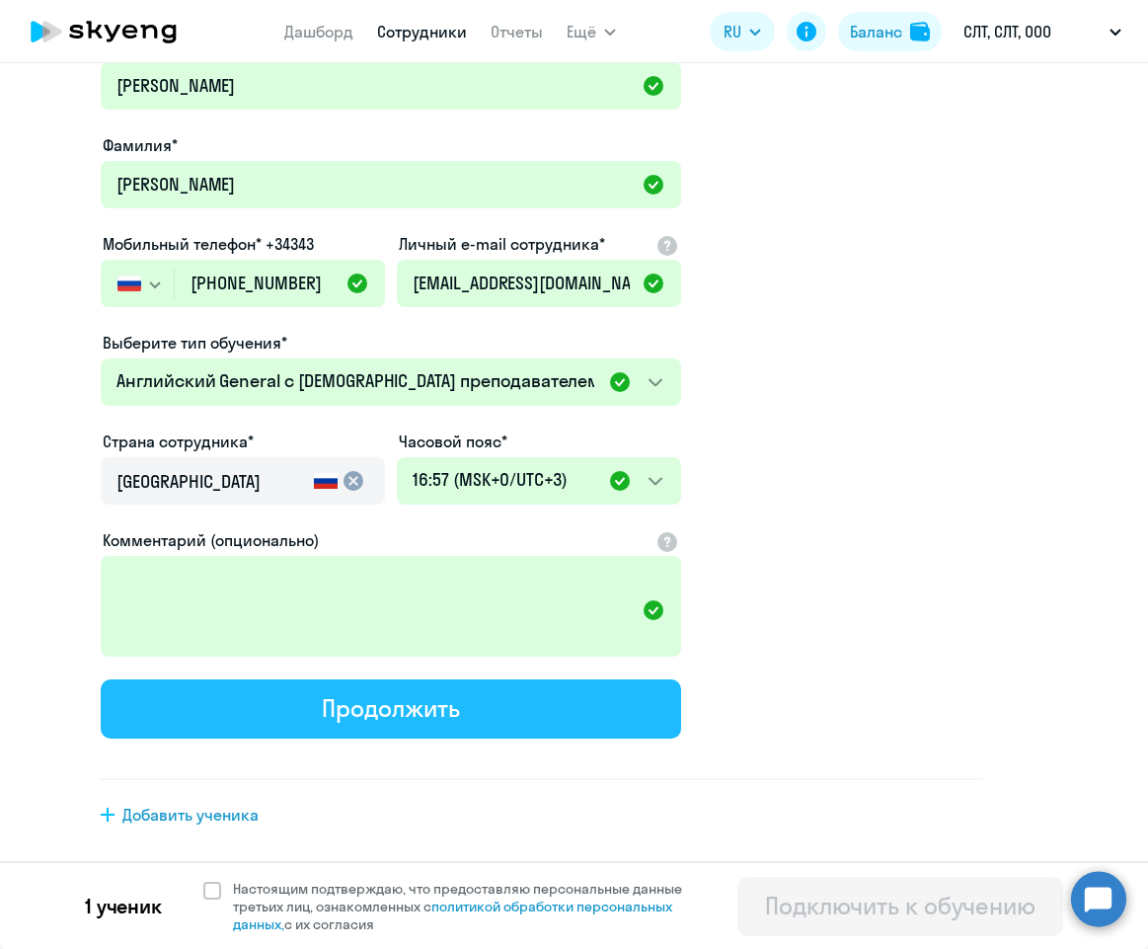
click at [418, 725] on button "Продолжить" at bounding box center [391, 708] width 581 height 59
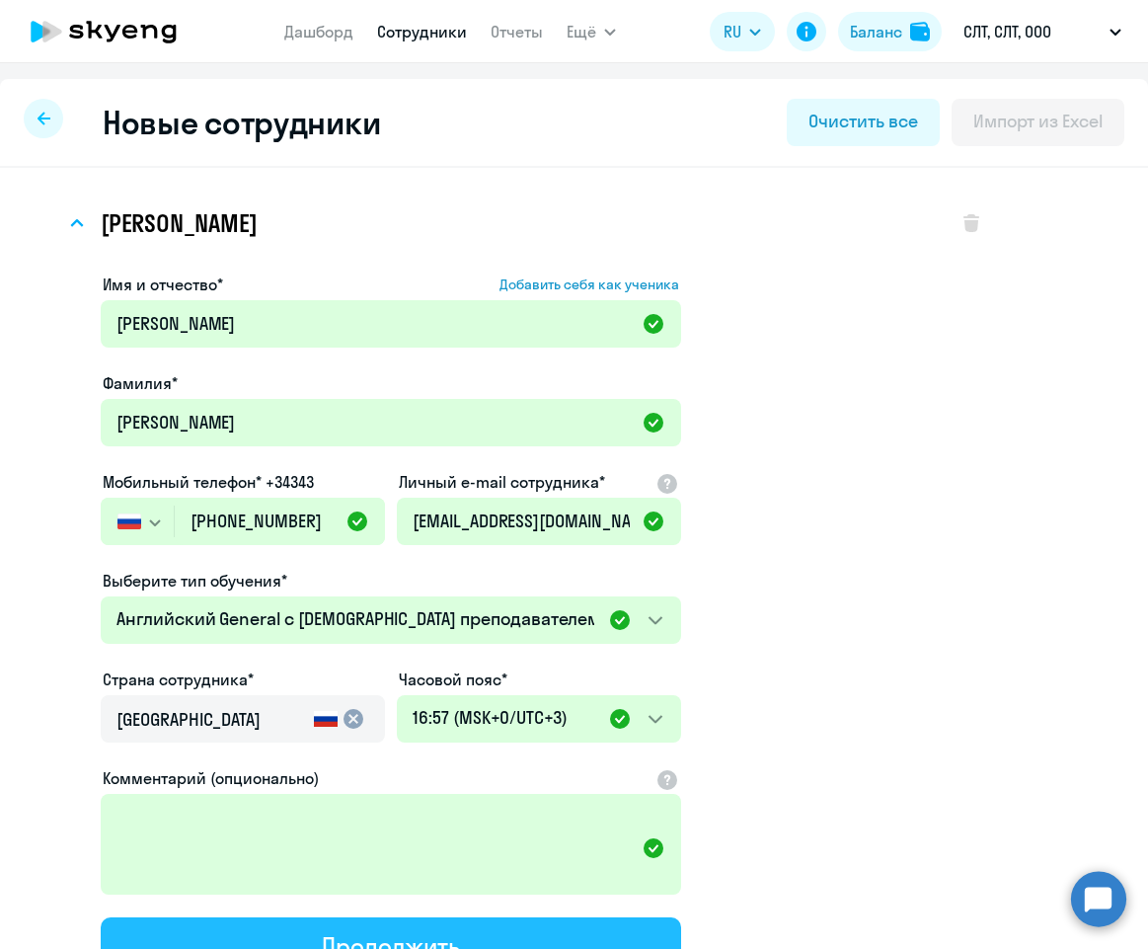
select select "english_adult_not_native_speaker"
select select "3"
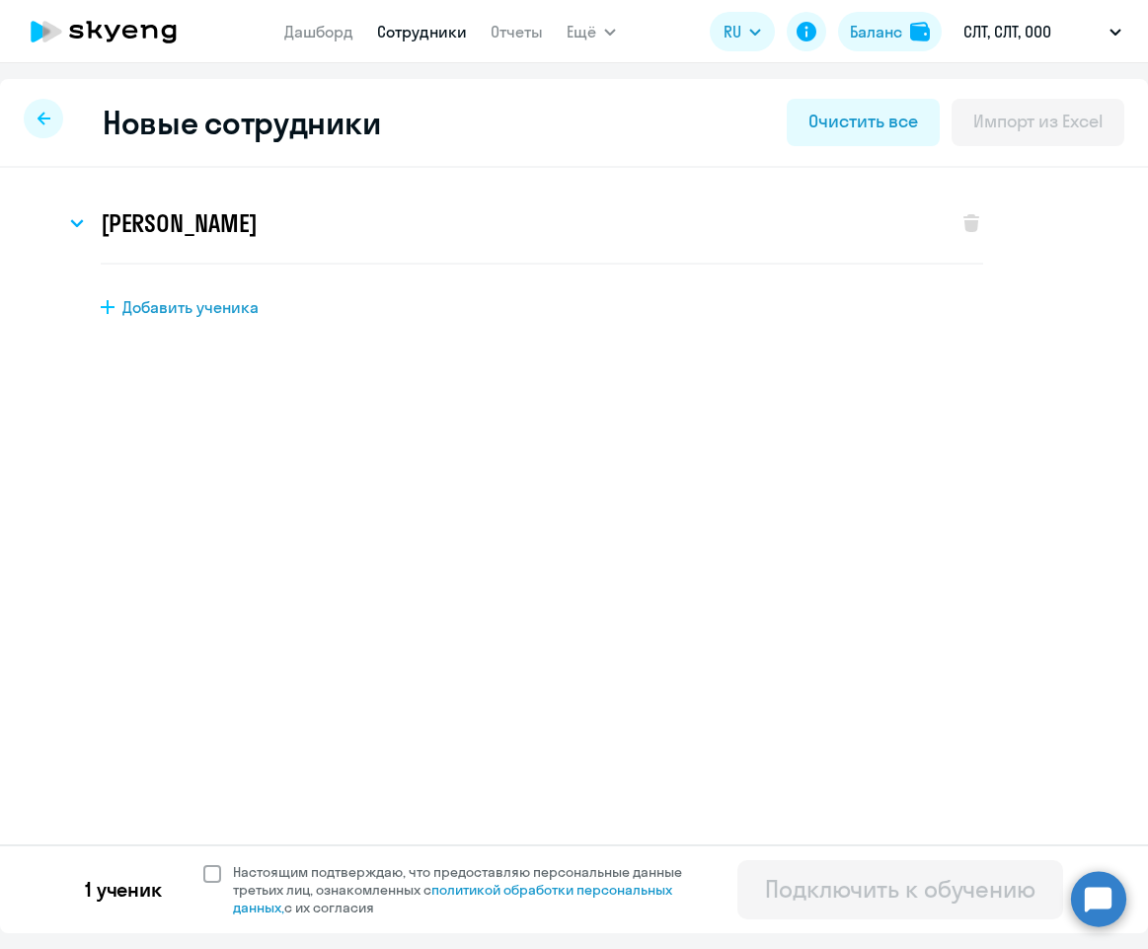
click at [207, 873] on span at bounding box center [212, 874] width 18 height 18
click at [203, 863] on input "Настоящим подтверждаю, что предоставляю персональные данные третьих лиц, ознако…" at bounding box center [202, 862] width 1 height 1
checkbox input "true"
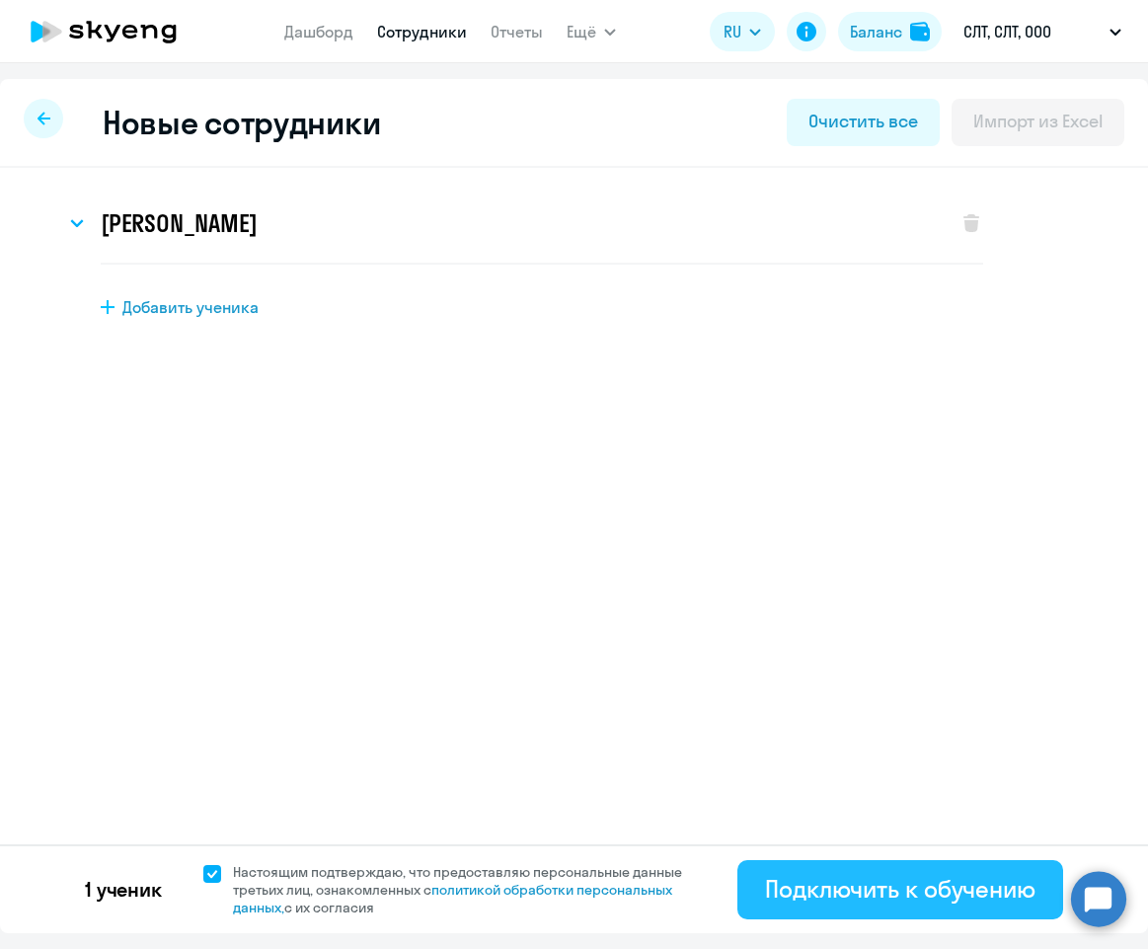
click at [817, 882] on div "Подключить к обучению" at bounding box center [900, 889] width 271 height 32
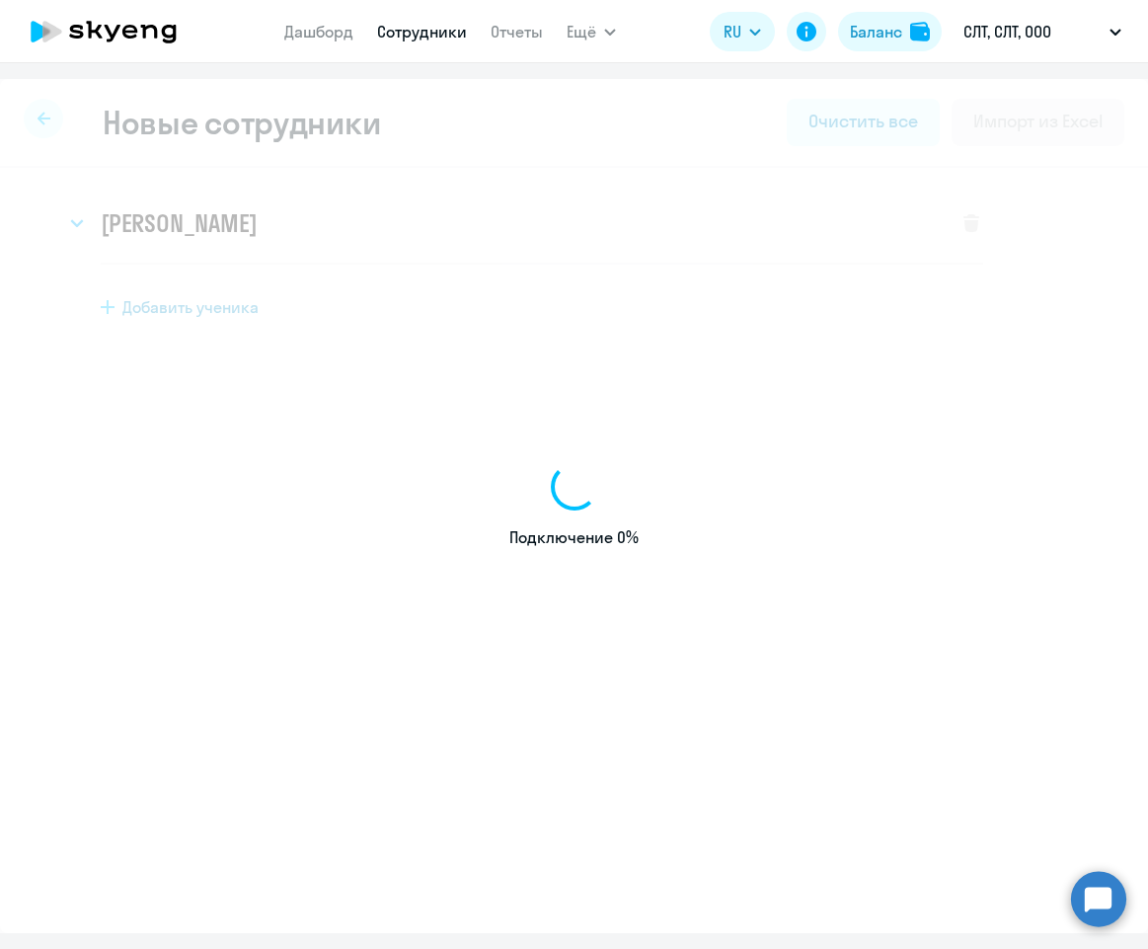
select select "english_adult_not_native_speaker"
select select "3"
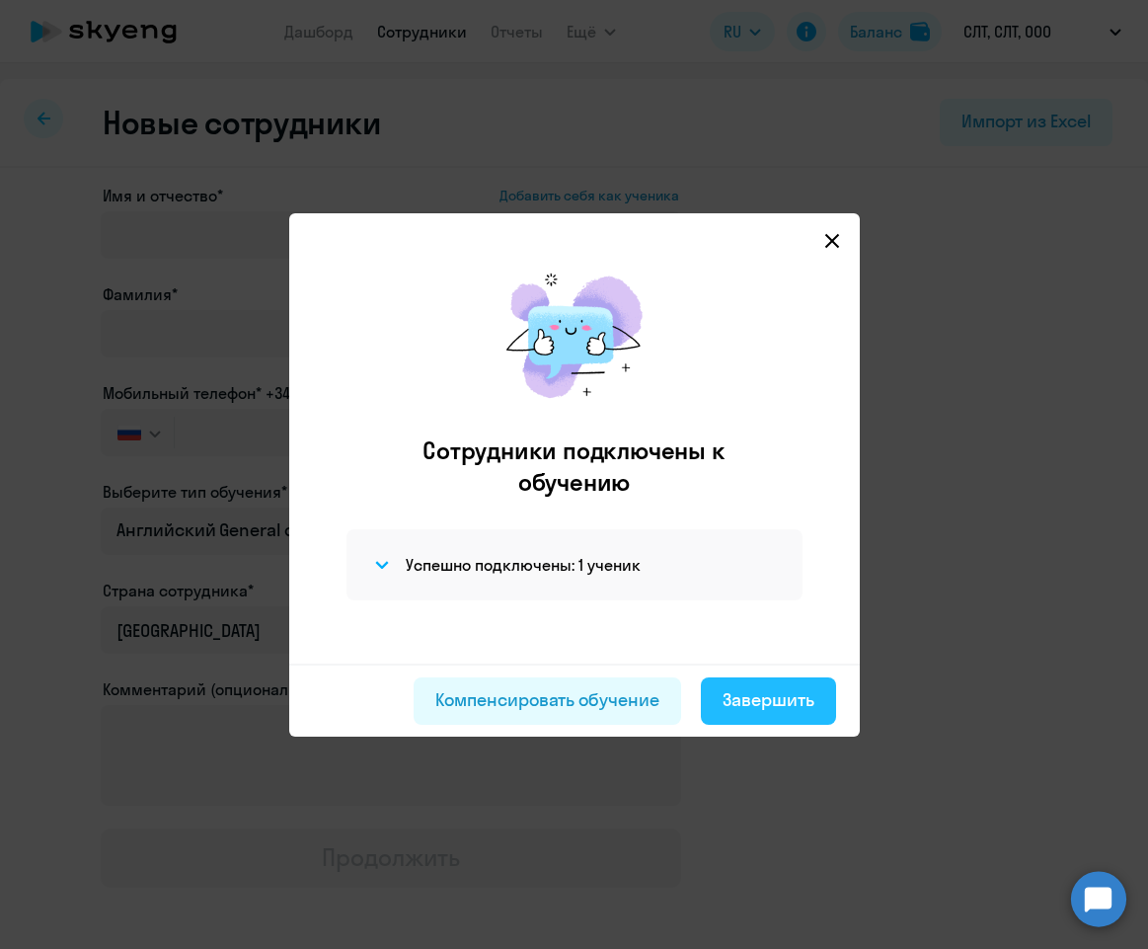
click at [780, 708] on div "Завершить" at bounding box center [769, 700] width 92 height 26
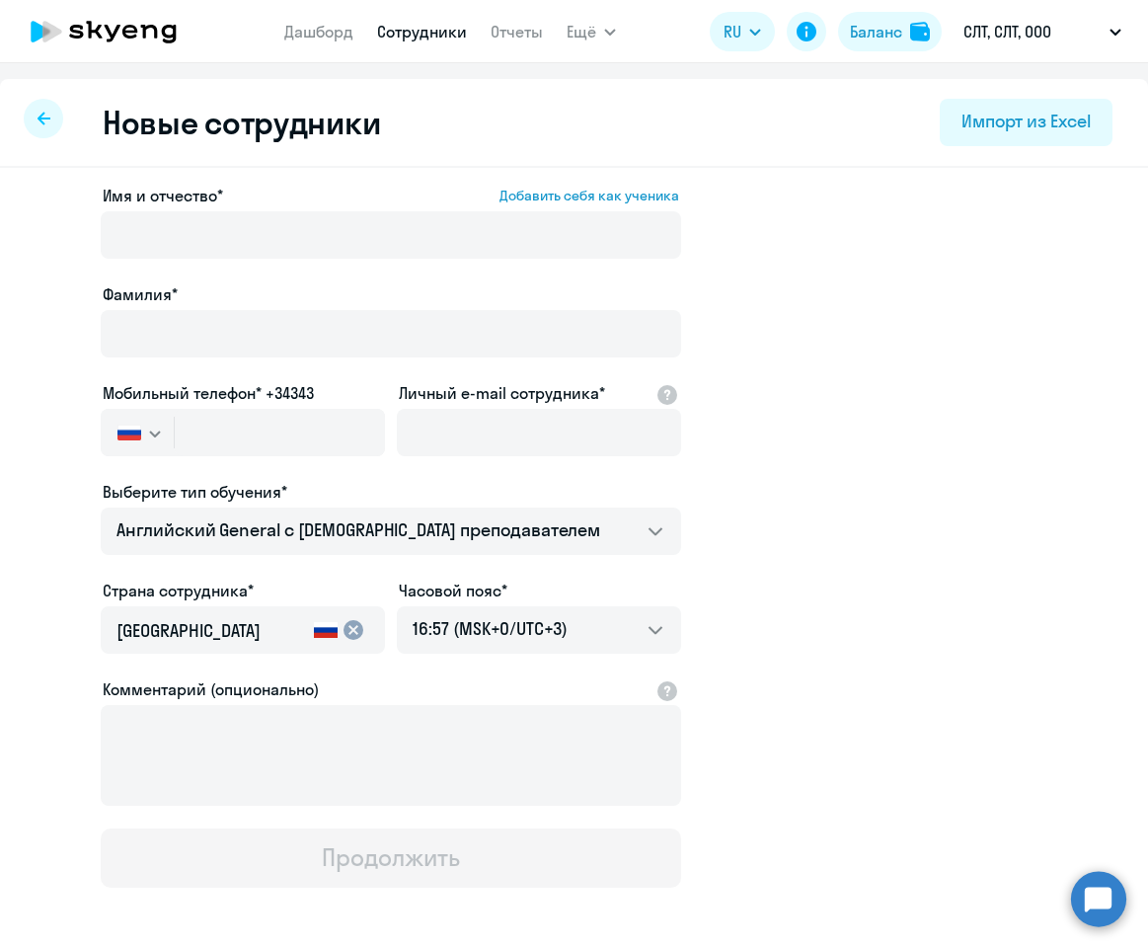
select select "30"
